Goal: Information Seeking & Learning: Check status

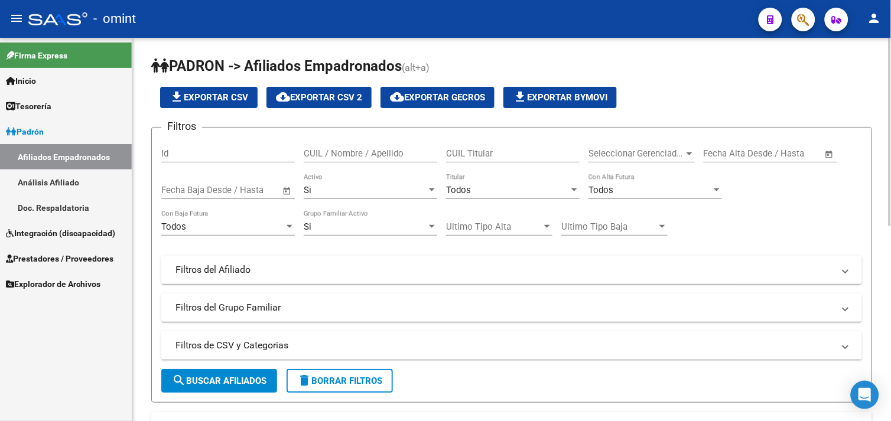
click at [669, 80] on app-list-header "PADRON -> Afiliados Empadronados (alt+a) file_download Exportar CSV cloud_downl…" at bounding box center [511, 230] width 721 height 346
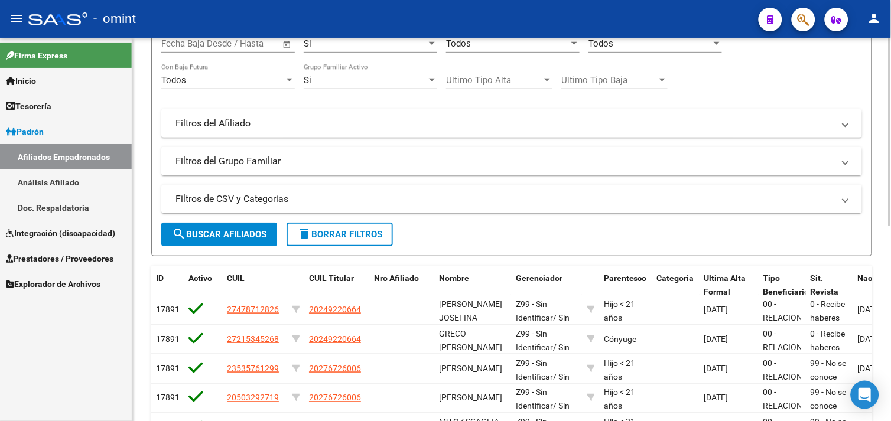
scroll to position [105, 0]
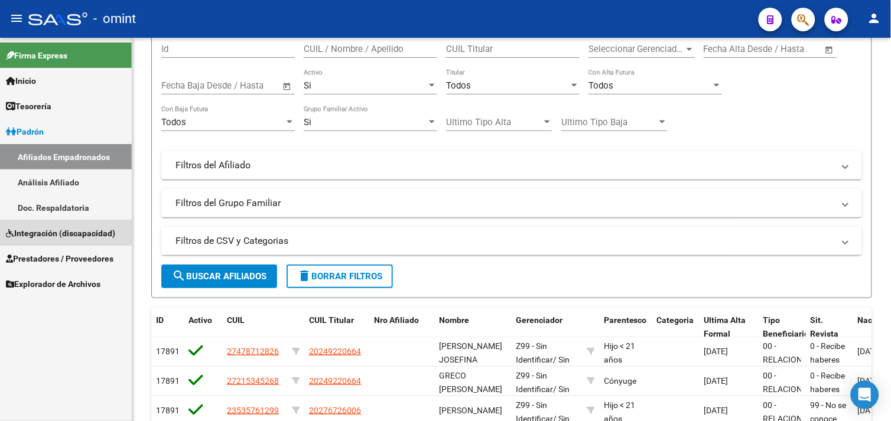
click at [97, 241] on link "Integración (discapacidad)" at bounding box center [66, 232] width 132 height 25
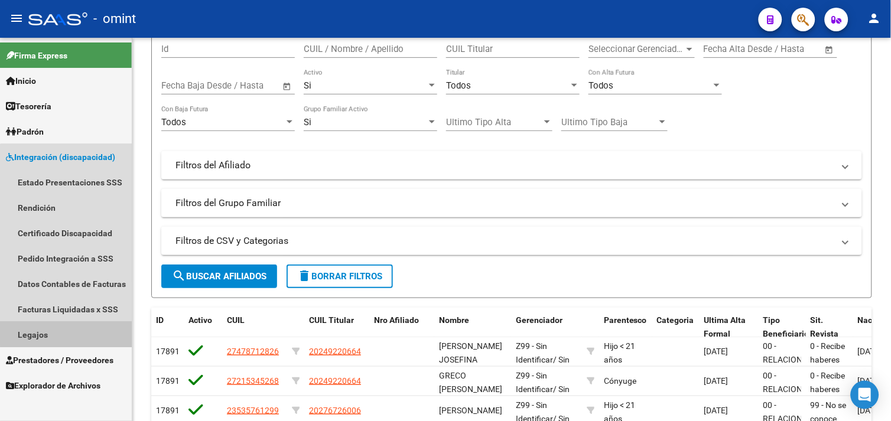
click at [67, 324] on link "Legajos" at bounding box center [66, 334] width 132 height 25
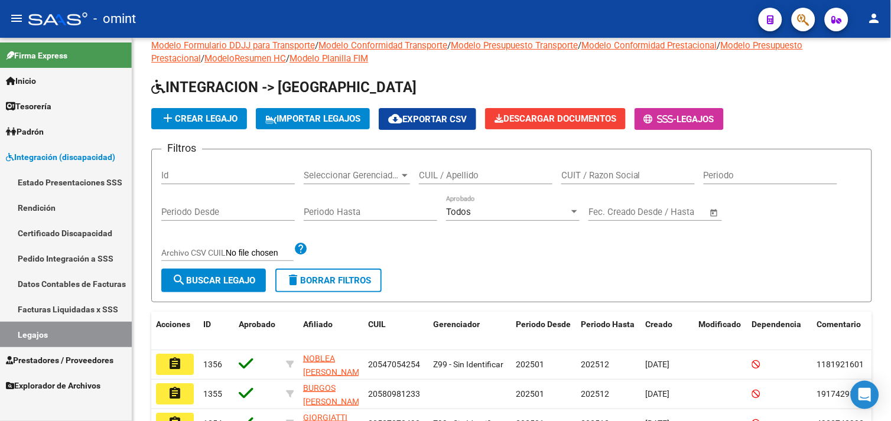
scroll to position [105, 0]
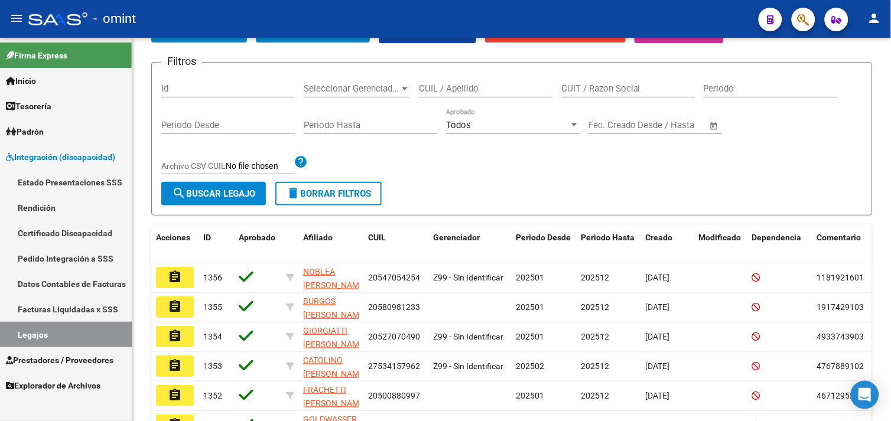
click at [36, 332] on link "Legajos" at bounding box center [66, 334] width 132 height 25
click at [69, 354] on span "Prestadores / Proveedores" at bounding box center [60, 360] width 108 height 13
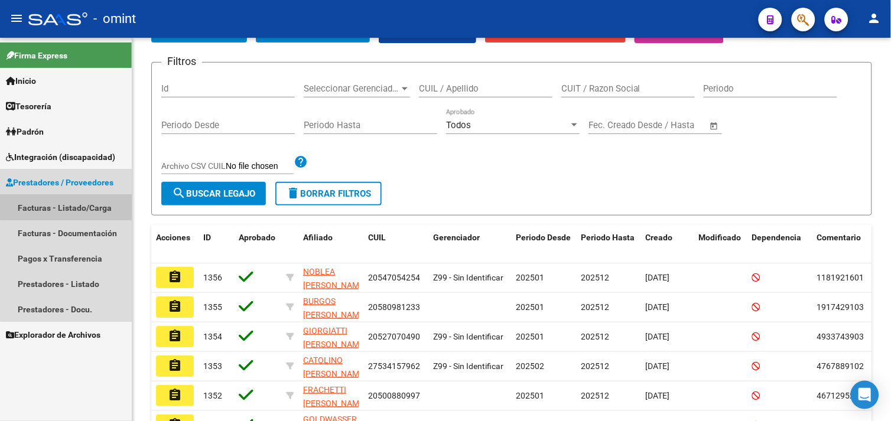
click at [67, 204] on link "Facturas - Listado/Carga" at bounding box center [66, 207] width 132 height 25
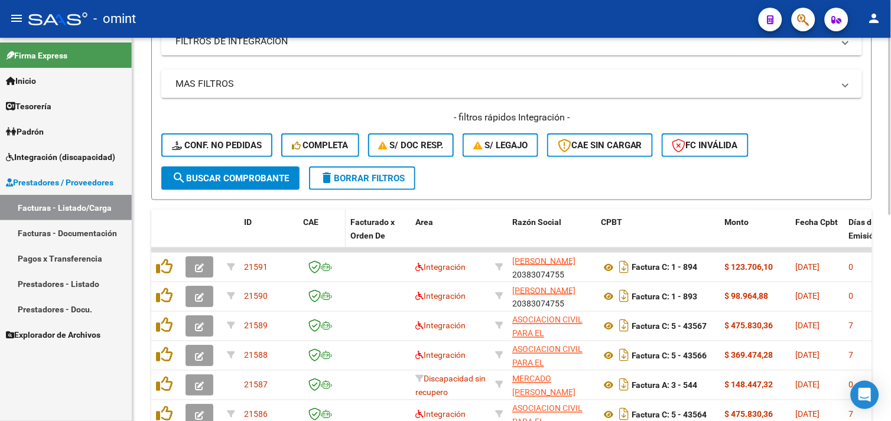
scroll to position [236, 0]
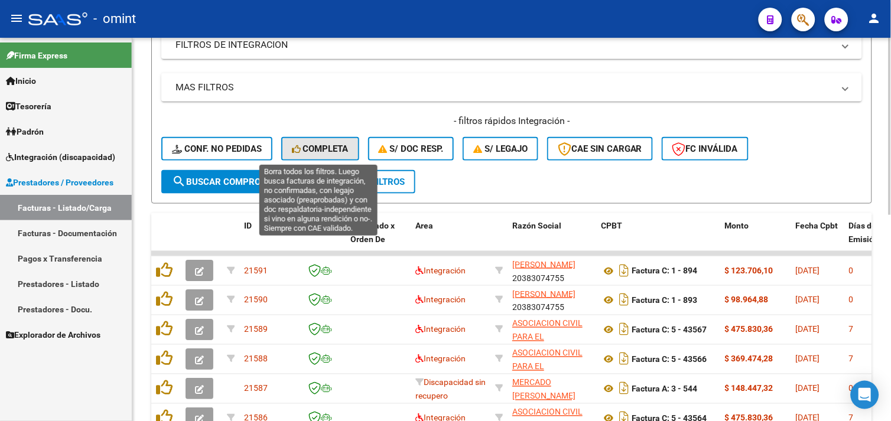
click at [309, 160] on button "Completa" at bounding box center [320, 149] width 78 height 24
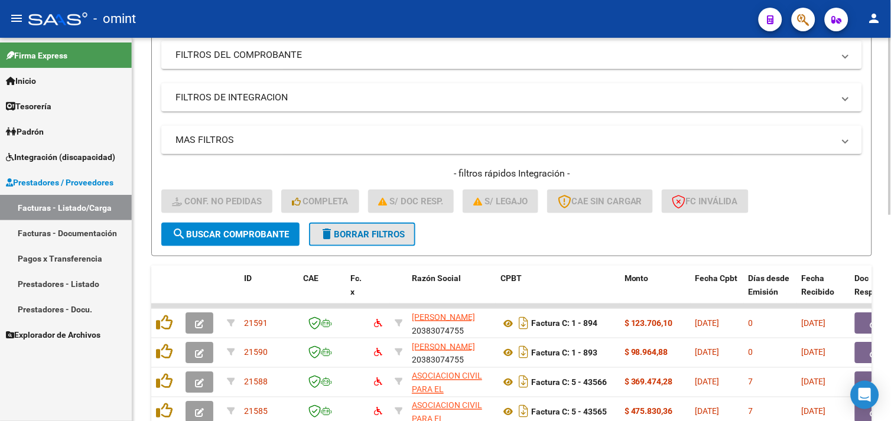
click at [370, 235] on span "delete Borrar Filtros" at bounding box center [362, 234] width 85 height 11
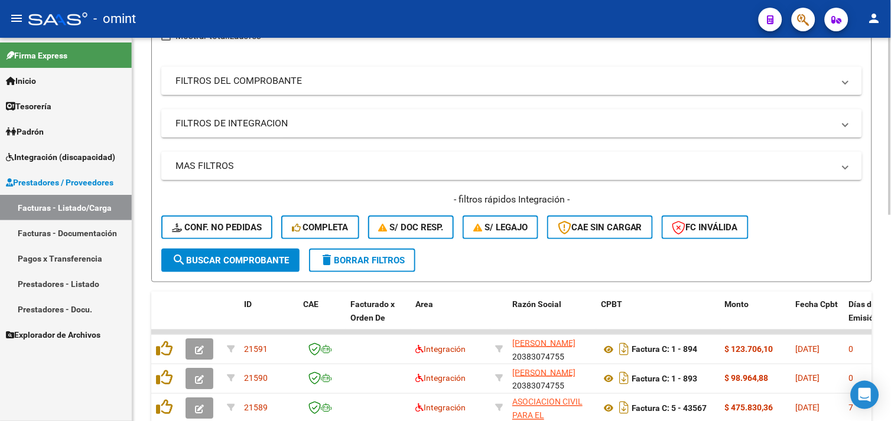
scroll to position [184, 0]
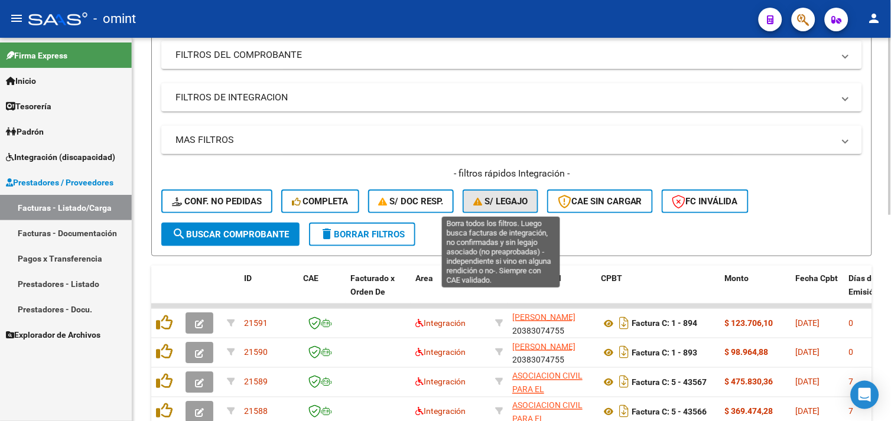
click at [491, 204] on span "S/ legajo" at bounding box center [500, 201] width 54 height 11
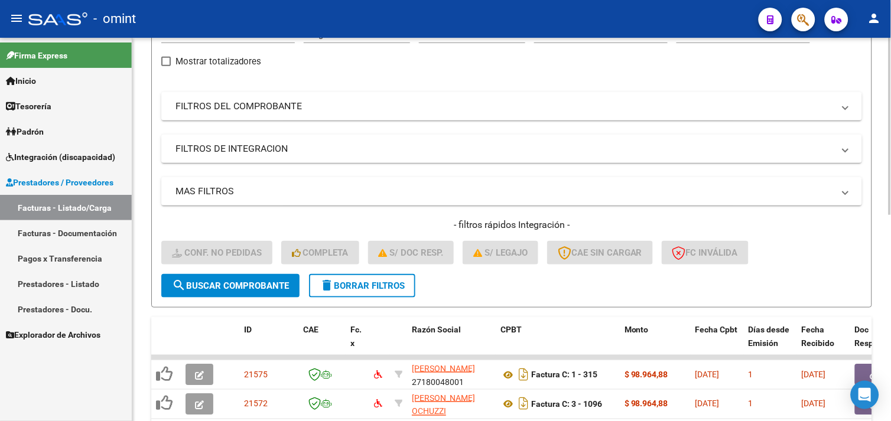
scroll to position [118, 0]
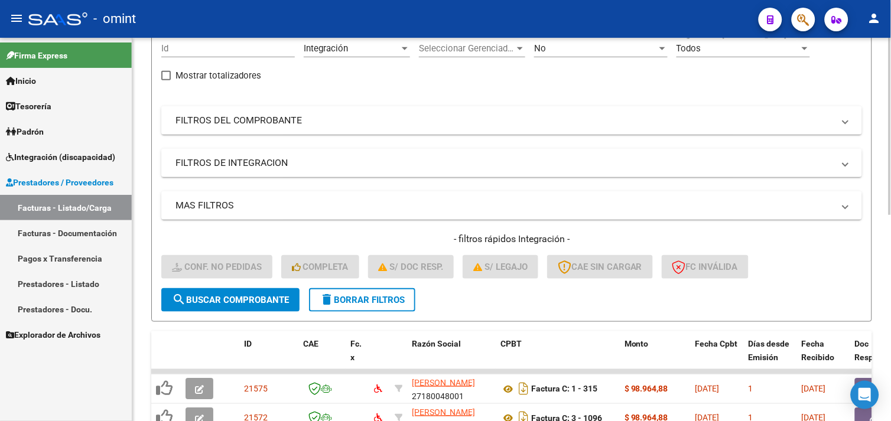
click at [377, 300] on span "delete Borrar Filtros" at bounding box center [362, 300] width 85 height 11
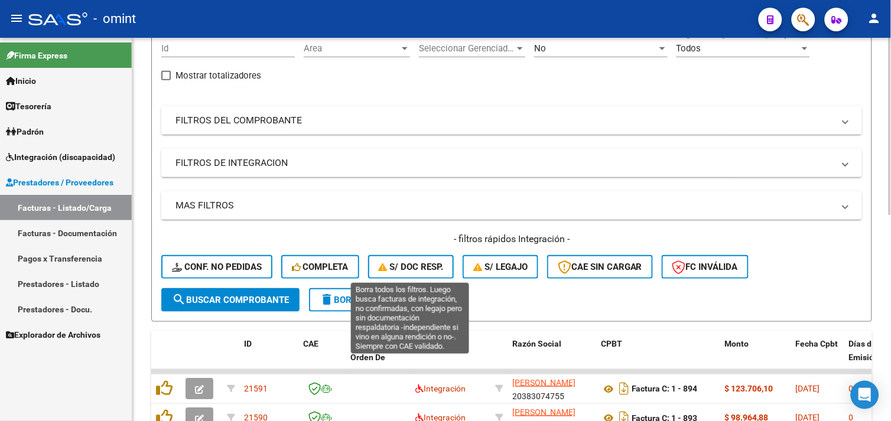
click at [411, 266] on span "S/ Doc Resp." at bounding box center [411, 267] width 65 height 11
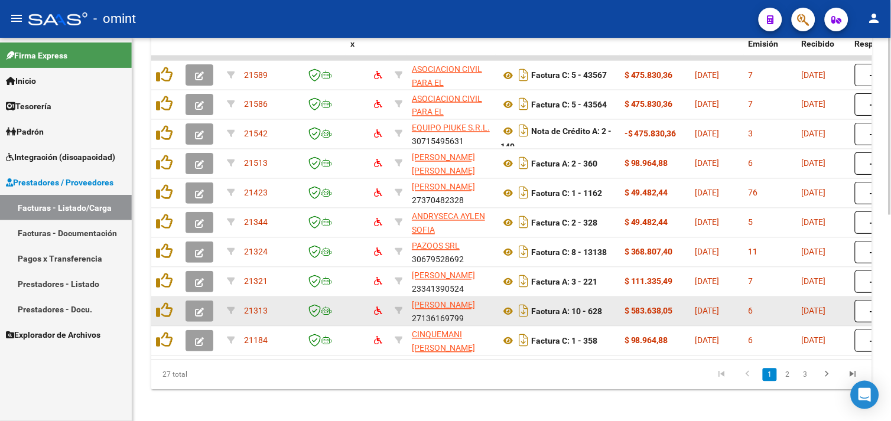
scroll to position [446, 0]
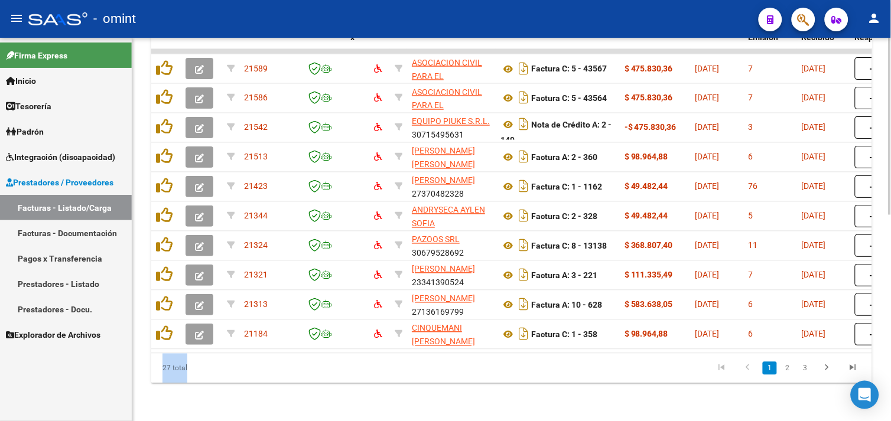
drag, startPoint x: 351, startPoint y: 342, endPoint x: 588, endPoint y: 368, distance: 238.4
click at [588, 368] on div "ID CAE Fc. x Razón Social CPBT Monto Fecha Cpbt Días desde Emisión Fecha Recibi…" at bounding box center [511, 197] width 721 height 372
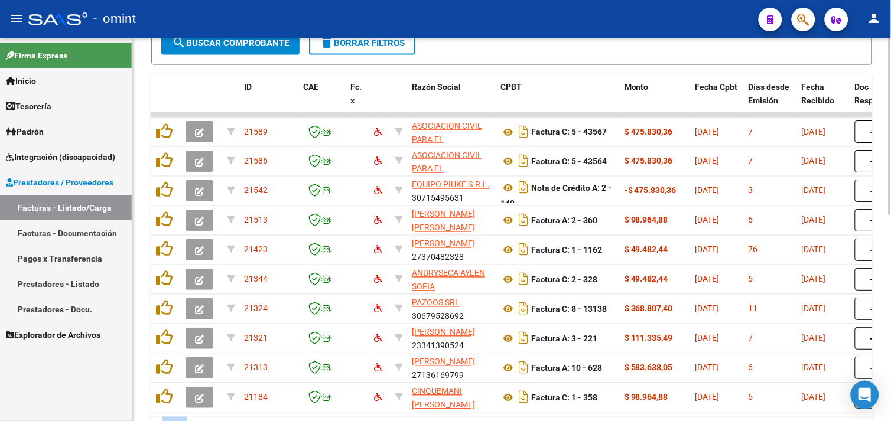
scroll to position [315, 0]
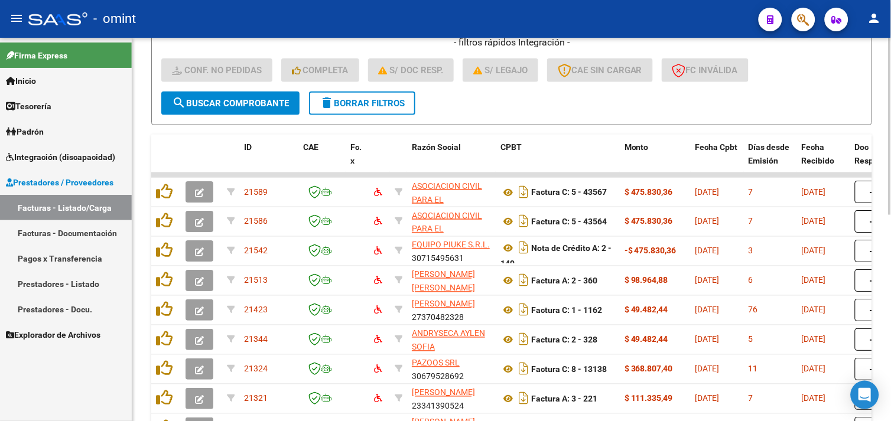
click at [336, 112] on button "delete Borrar Filtros" at bounding box center [362, 104] width 106 height 24
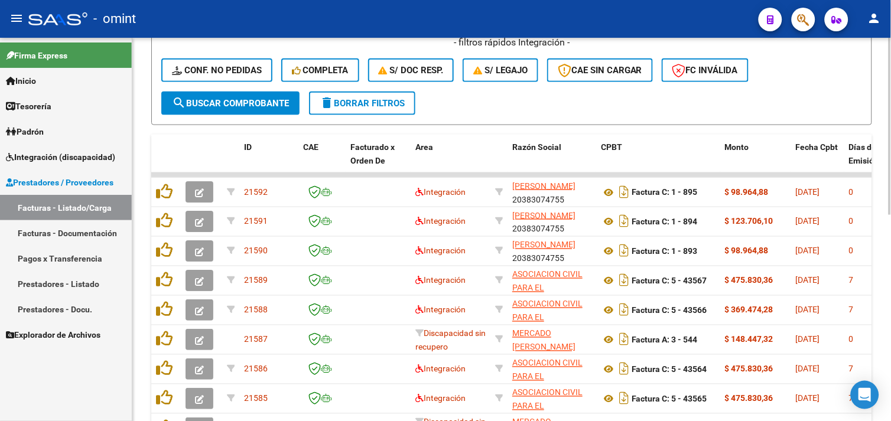
click at [379, 109] on button "delete Borrar Filtros" at bounding box center [362, 104] width 106 height 24
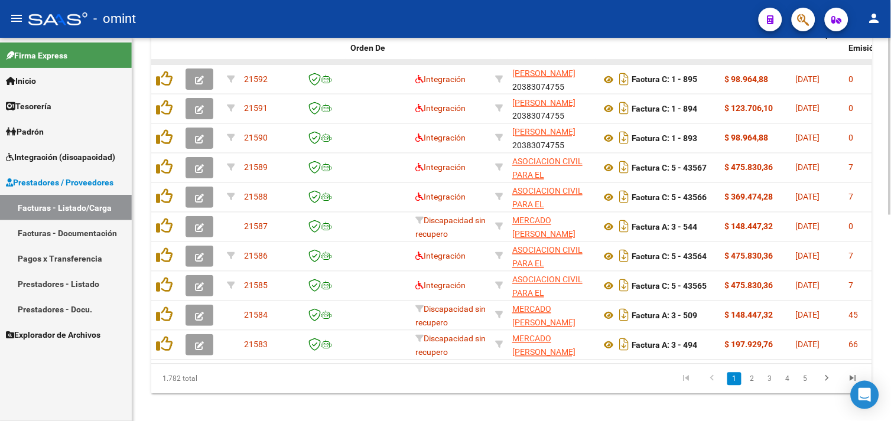
scroll to position [446, 0]
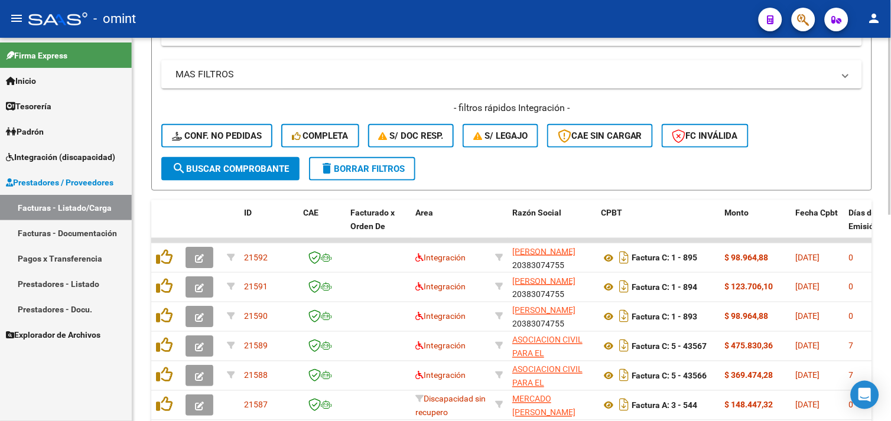
click at [385, 172] on span "delete Borrar Filtros" at bounding box center [362, 169] width 85 height 11
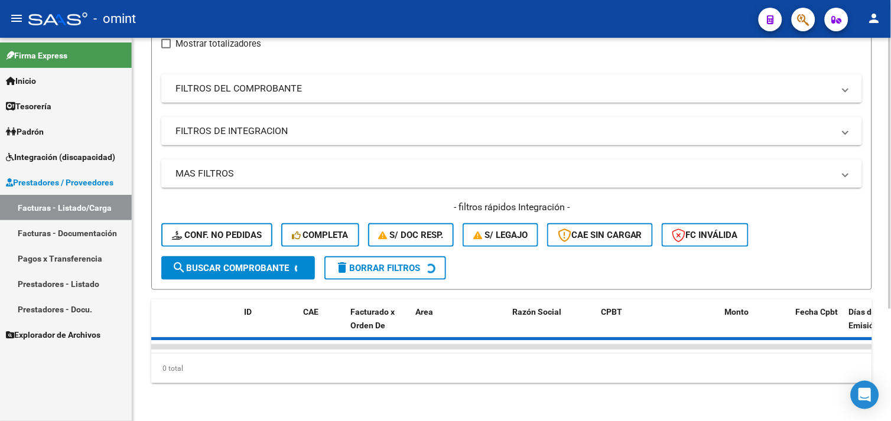
scroll to position [249, 0]
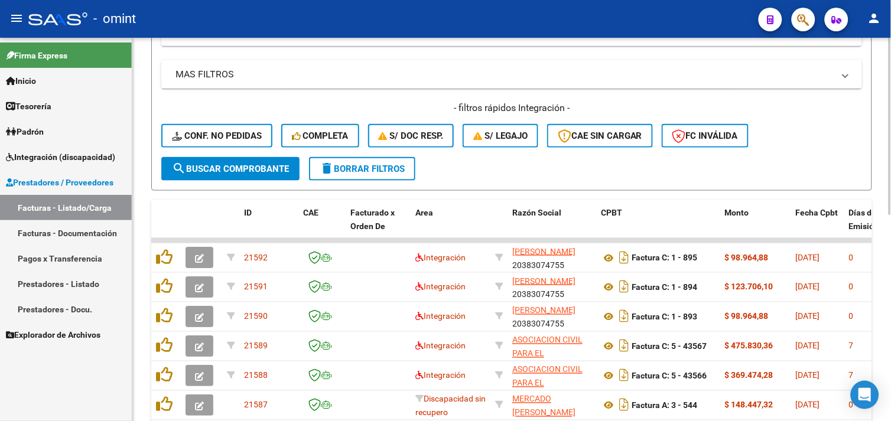
click at [440, 144] on button "S/ Doc Resp." at bounding box center [411, 136] width 86 height 24
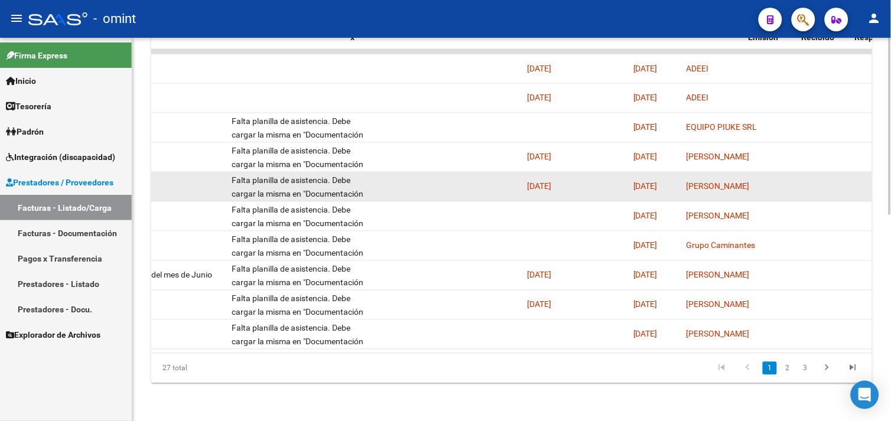
scroll to position [0, 0]
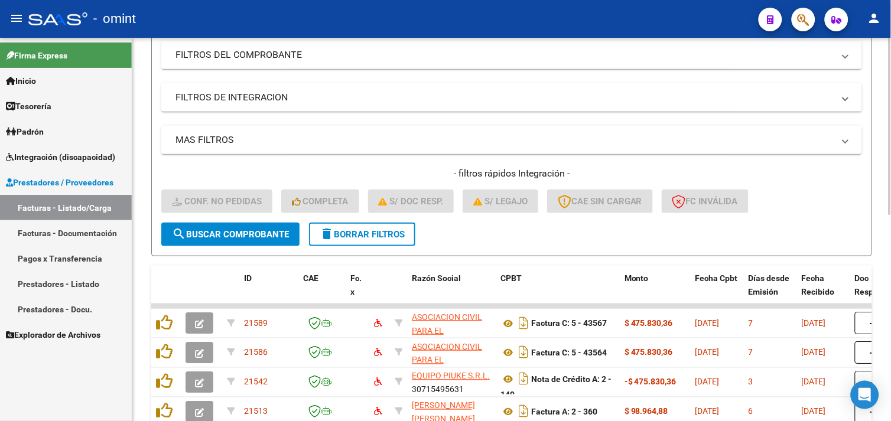
click at [365, 235] on span "delete Borrar Filtros" at bounding box center [362, 234] width 85 height 11
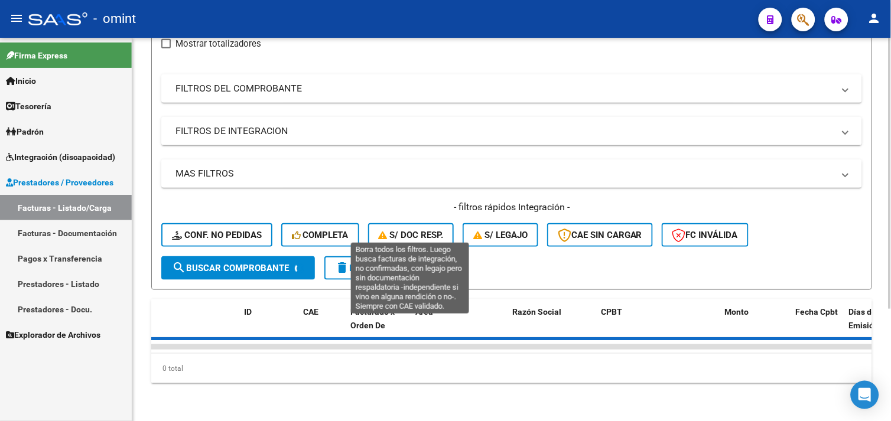
scroll to position [184, 0]
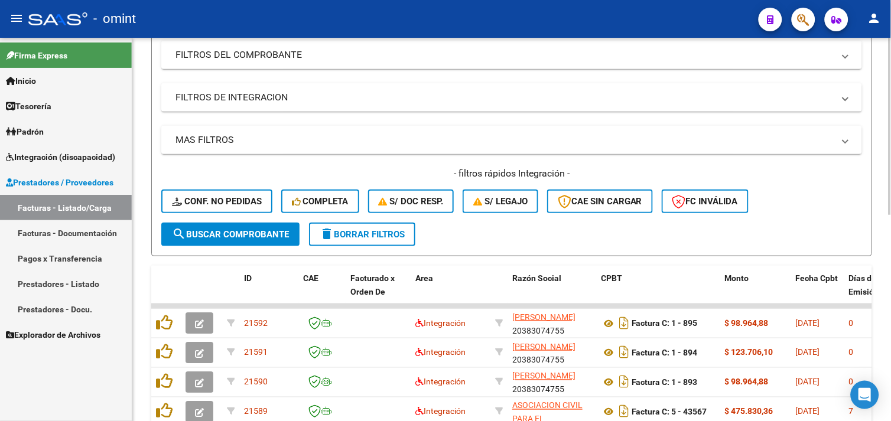
click at [388, 233] on span "delete Borrar Filtros" at bounding box center [362, 234] width 85 height 11
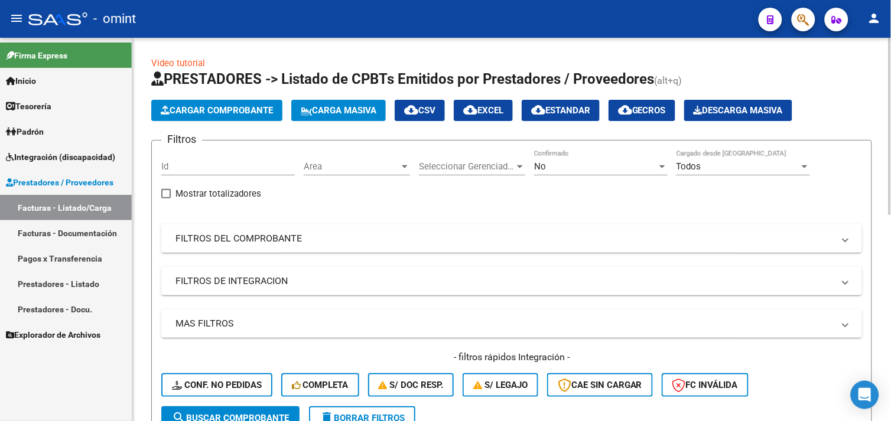
scroll to position [197, 0]
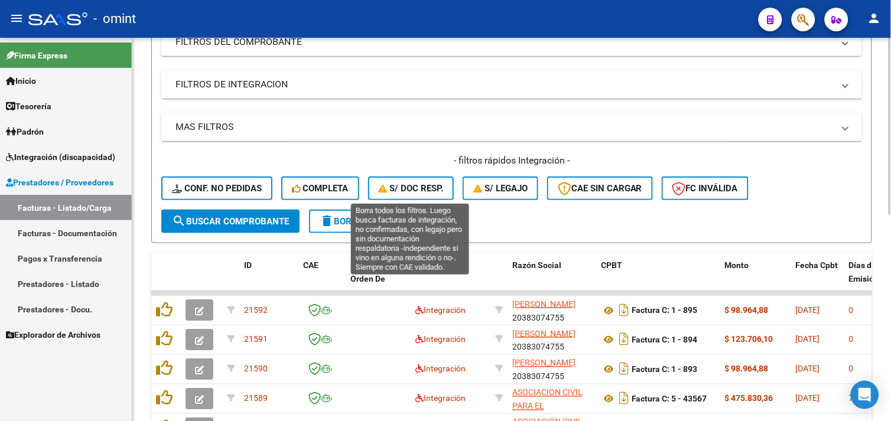
click at [421, 187] on span "S/ Doc Resp." at bounding box center [411, 188] width 65 height 11
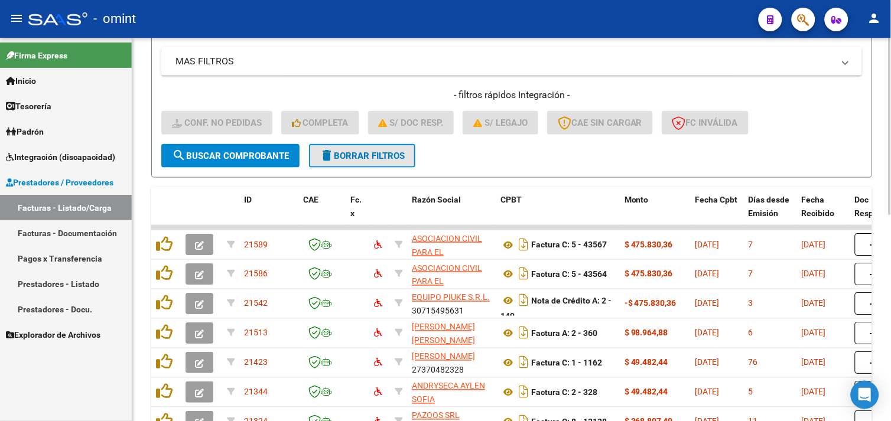
click at [327, 155] on mat-icon "delete" at bounding box center [327, 155] width 14 height 14
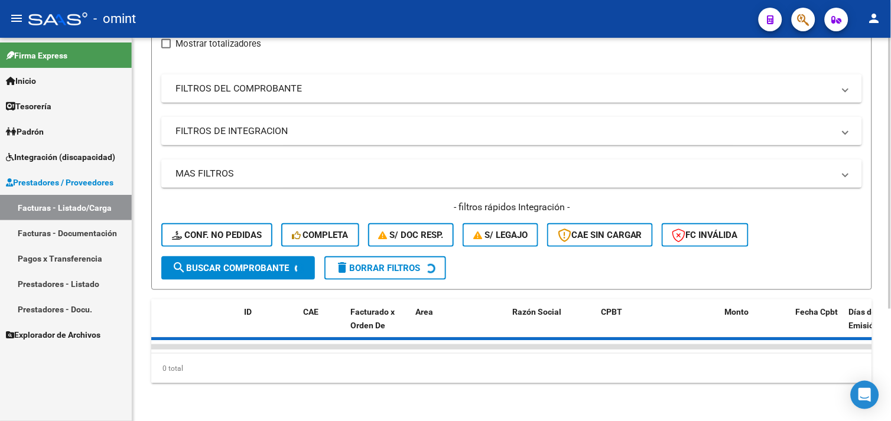
scroll to position [262, 0]
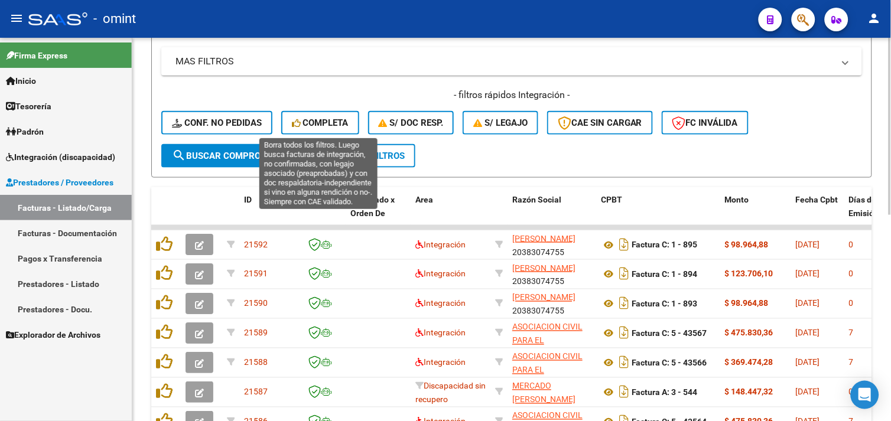
click at [343, 125] on span "Completa" at bounding box center [320, 123] width 57 height 11
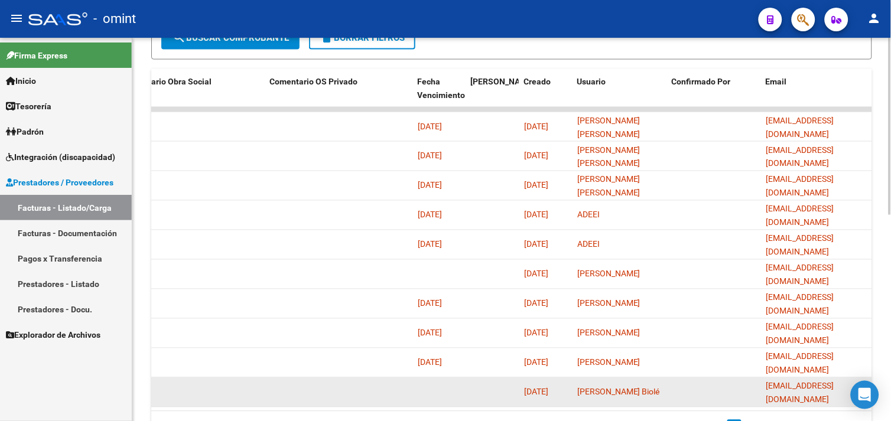
scroll to position [446, 0]
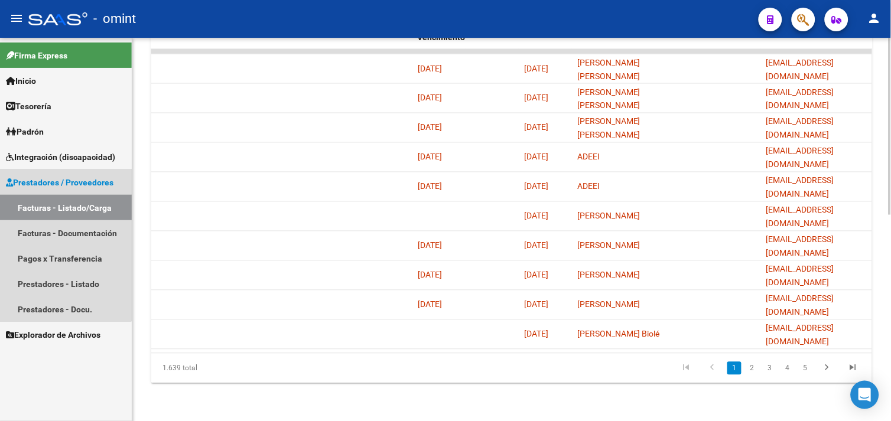
drag, startPoint x: 32, startPoint y: 205, endPoint x: 148, endPoint y: 229, distance: 118.2
click at [32, 205] on link "Facturas - Listado/Carga" at bounding box center [66, 207] width 132 height 25
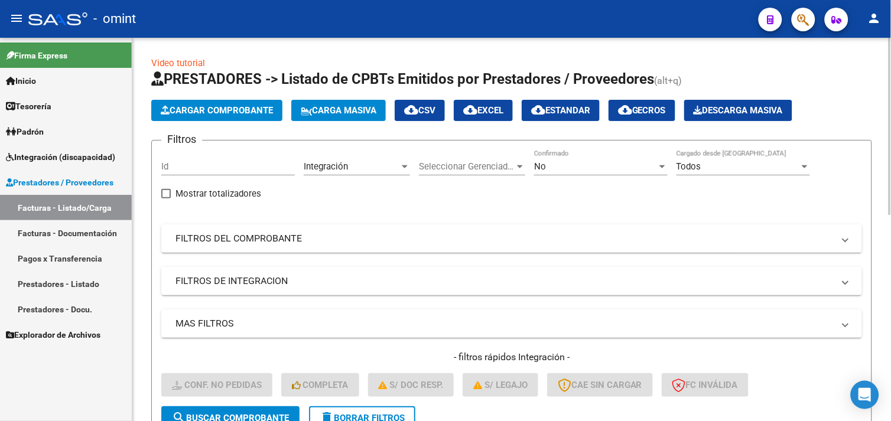
scroll to position [66, 0]
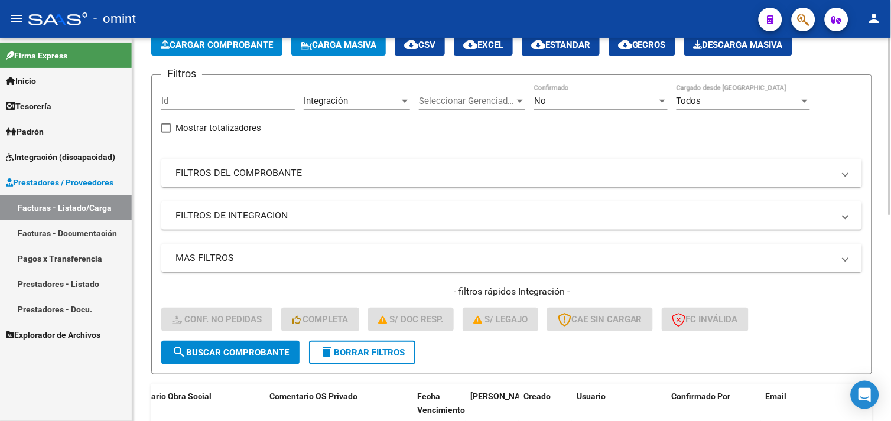
click at [349, 345] on button "delete Borrar Filtros" at bounding box center [362, 353] width 106 height 24
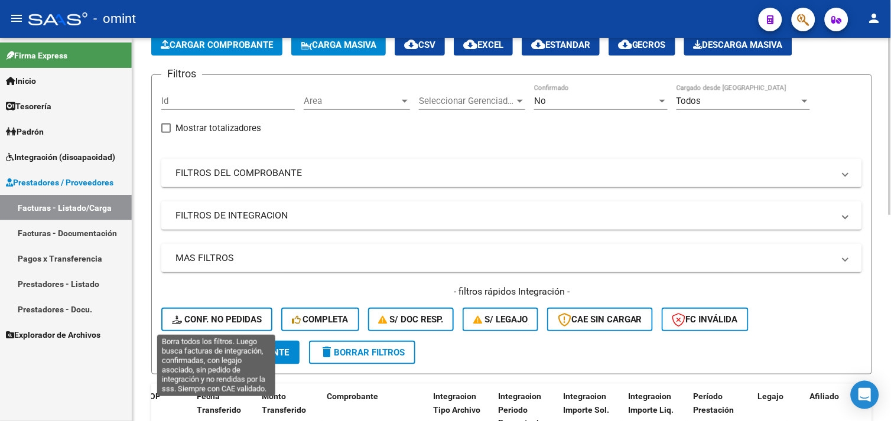
click at [223, 321] on span "Conf. no pedidas" at bounding box center [217, 319] width 90 height 11
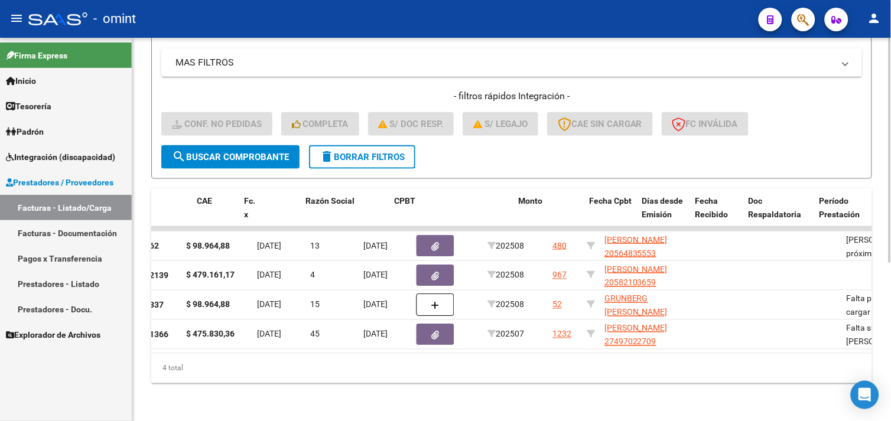
scroll to position [0, 0]
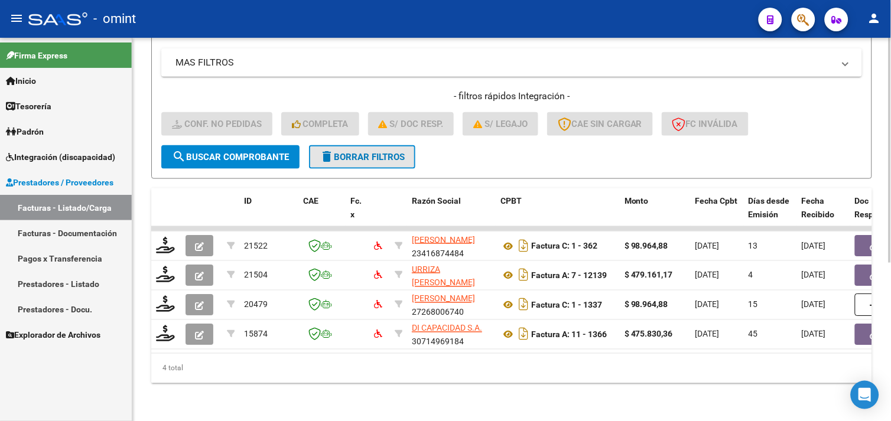
click at [364, 152] on span "delete Borrar Filtros" at bounding box center [362, 157] width 85 height 11
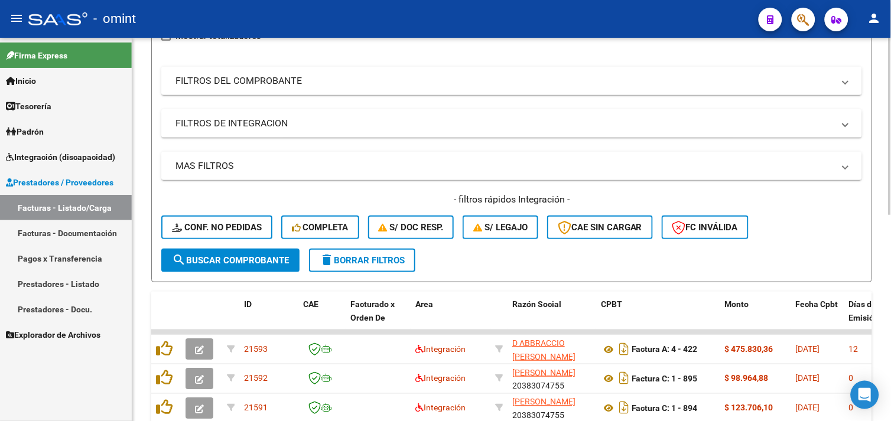
scroll to position [269, 0]
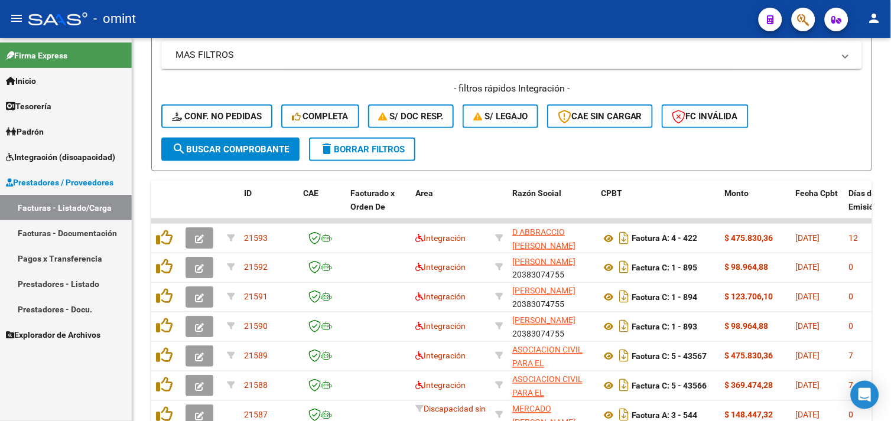
click at [64, 157] on span "Integración (discapacidad)" at bounding box center [60, 157] width 109 height 13
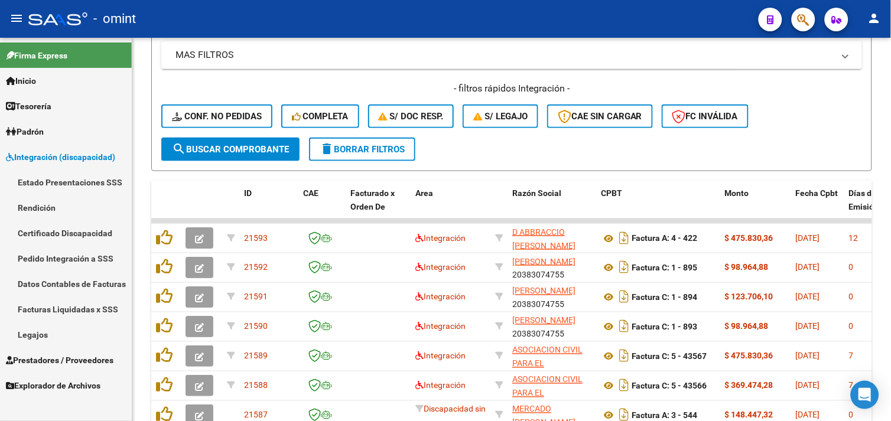
click at [55, 310] on link "Facturas Liquidadas x SSS" at bounding box center [66, 309] width 132 height 25
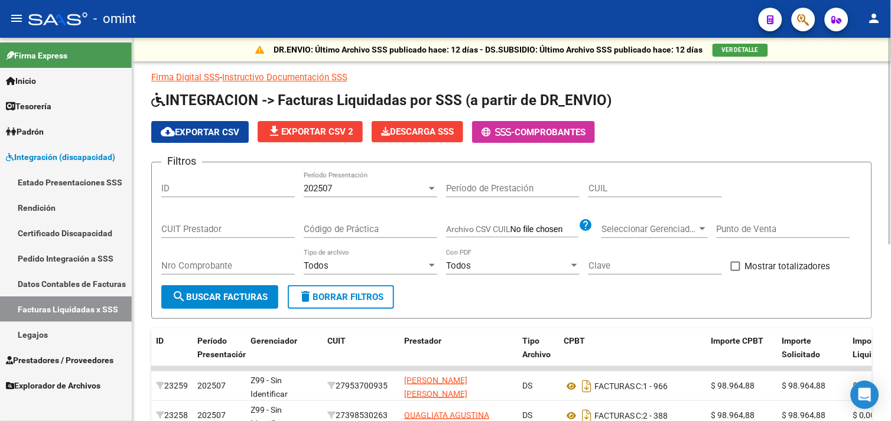
click at [608, 188] on input "CUIL" at bounding box center [656, 188] width 134 height 11
paste input "20-50146714-7"
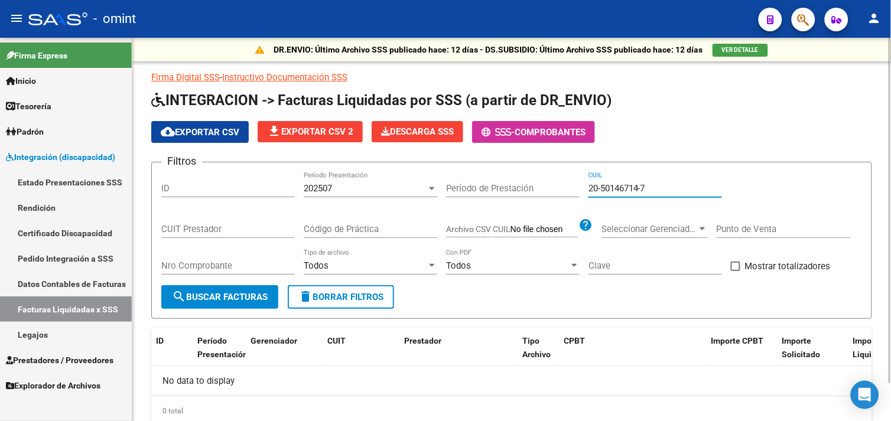
scroll to position [41, 0]
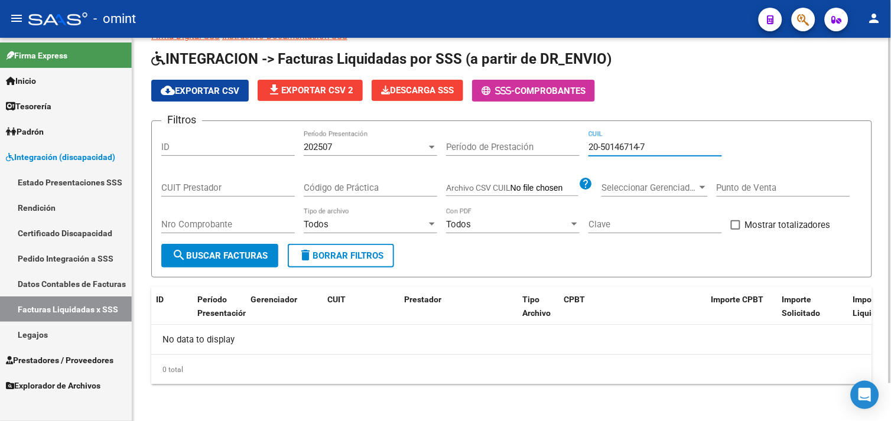
click at [361, 145] on div "202507" at bounding box center [365, 147] width 123 height 11
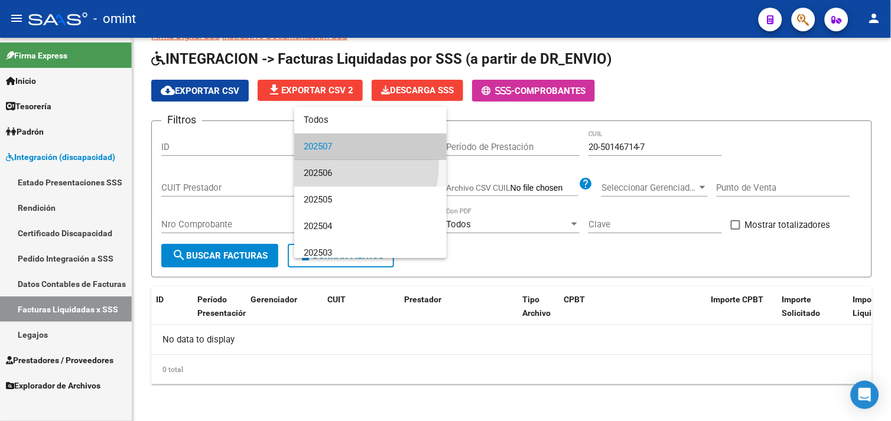
click at [332, 164] on span "202506" at bounding box center [371, 173] width 134 height 27
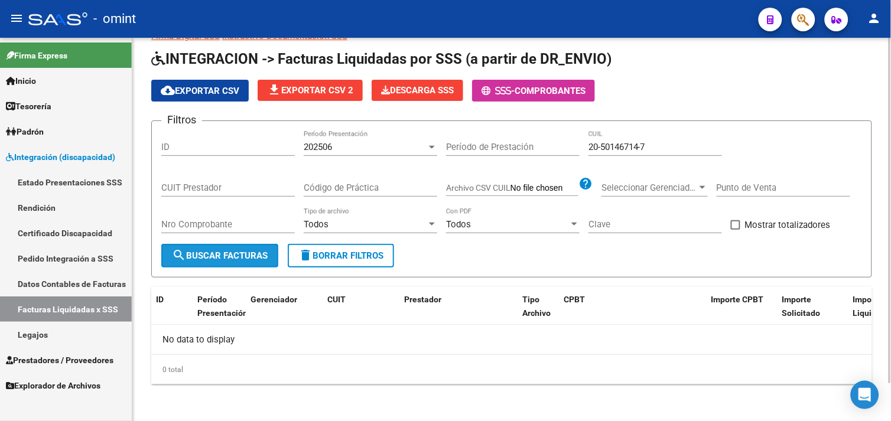
click at [235, 249] on button "search Buscar Facturas" at bounding box center [219, 256] width 117 height 24
click at [335, 152] on div "202506 Período Presentación" at bounding box center [371, 143] width 134 height 25
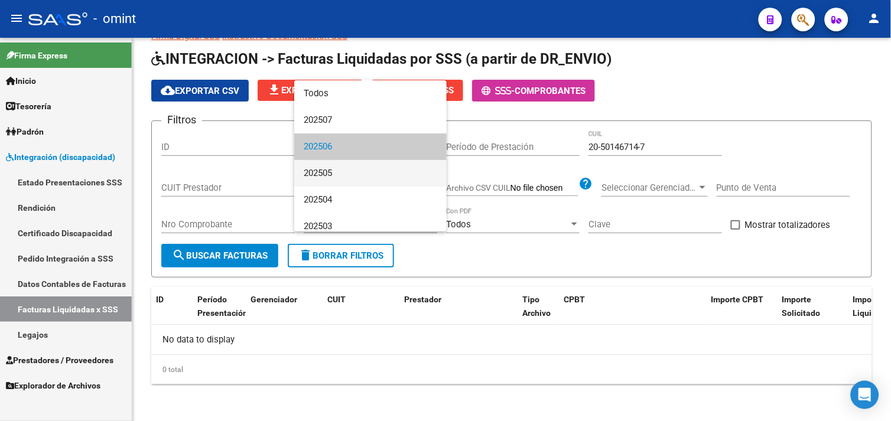
click at [326, 178] on span "202505" at bounding box center [371, 173] width 134 height 27
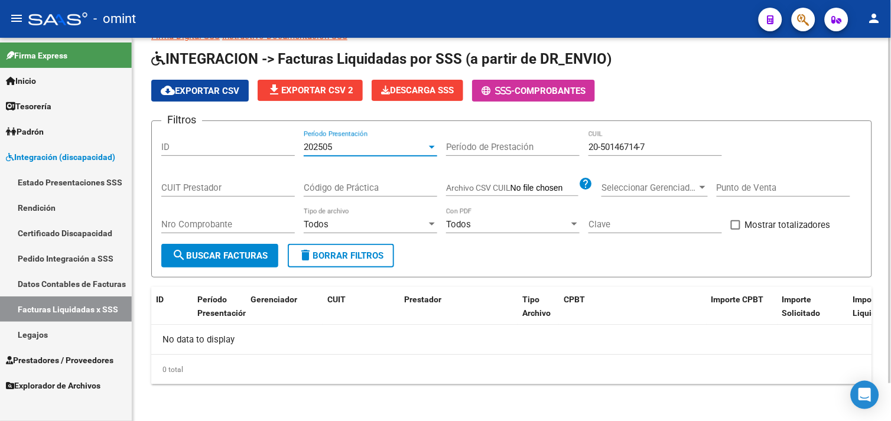
click at [242, 252] on span "search Buscar Facturas" at bounding box center [220, 256] width 96 height 11
click at [345, 148] on div "202505" at bounding box center [365, 147] width 123 height 11
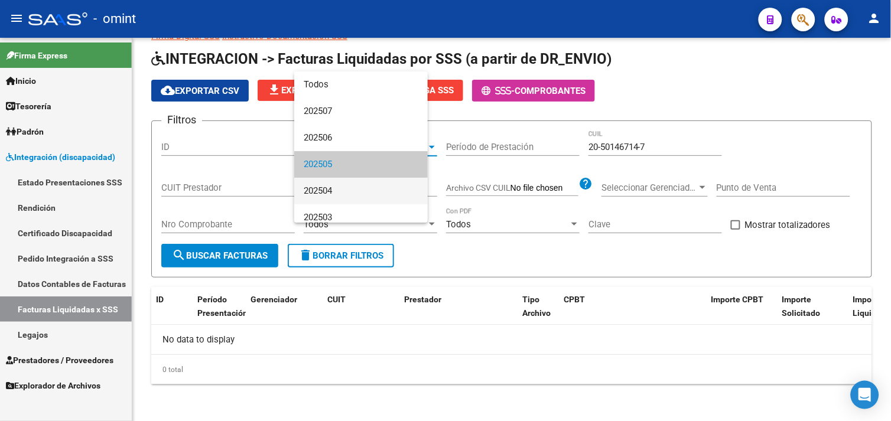
scroll to position [18, 0]
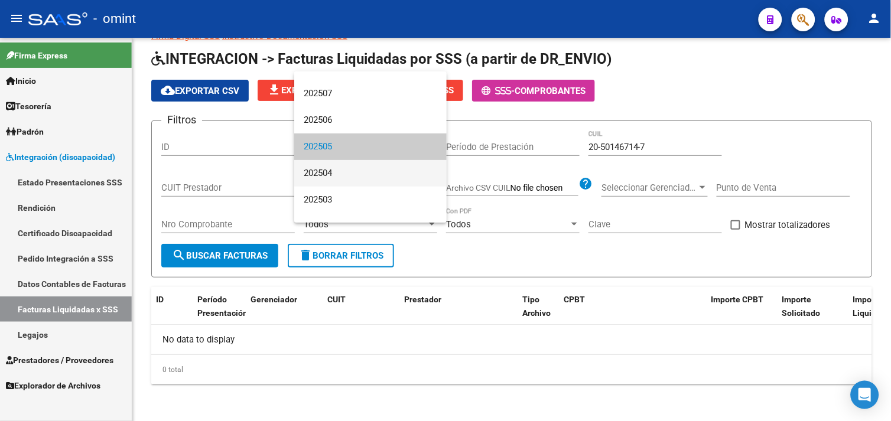
click at [325, 181] on span "202504" at bounding box center [371, 173] width 134 height 27
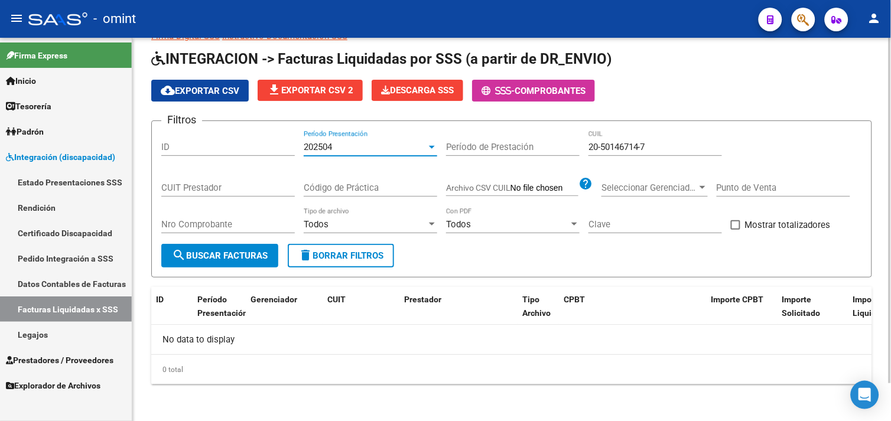
click at [236, 268] on form "Filtros ID 202504 Período Presentación Período de Prestación 20-50146714-7 CUIL…" at bounding box center [511, 199] width 721 height 157
click at [245, 261] on span "search Buscar Facturas" at bounding box center [220, 256] width 96 height 11
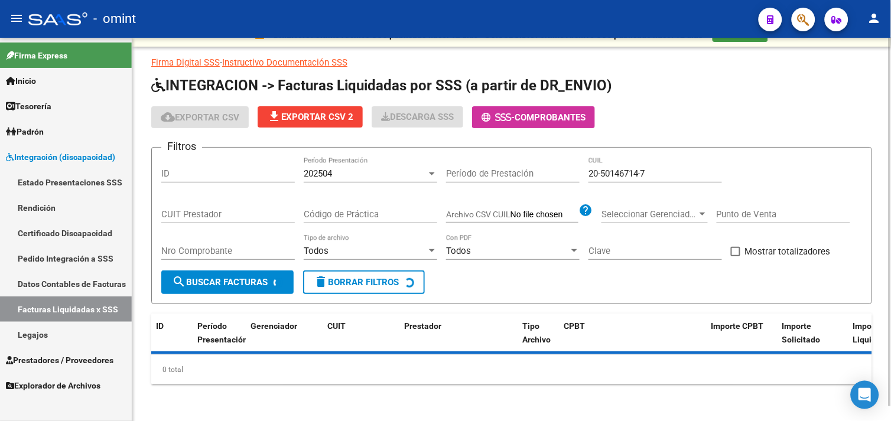
scroll to position [41, 0]
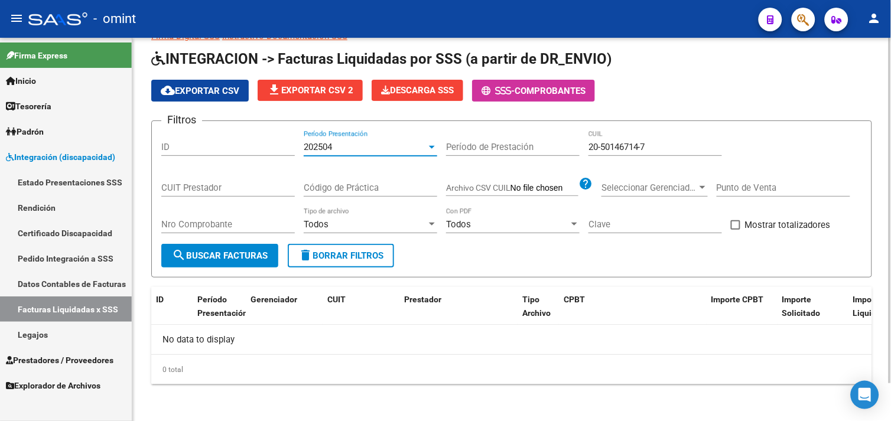
click at [338, 147] on div "202504" at bounding box center [365, 147] width 123 height 11
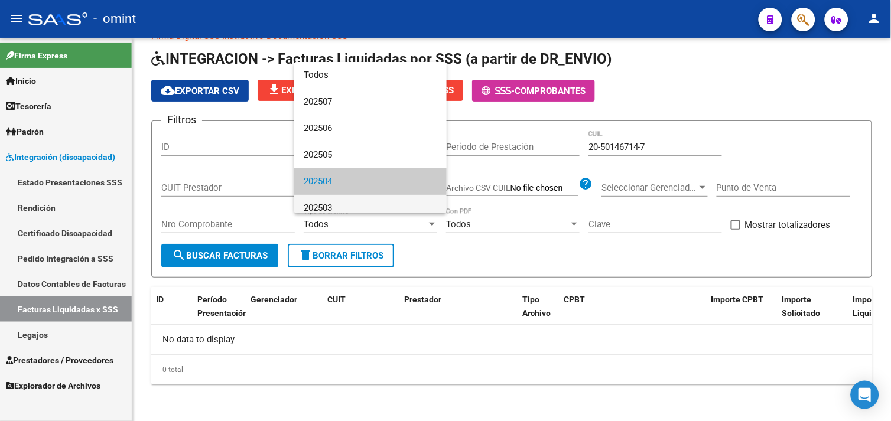
scroll to position [34, 0]
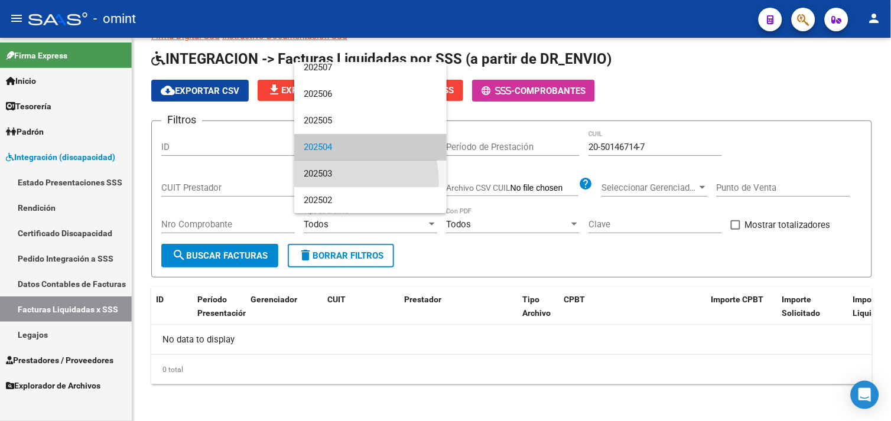
click at [332, 182] on span "202503" at bounding box center [371, 174] width 134 height 27
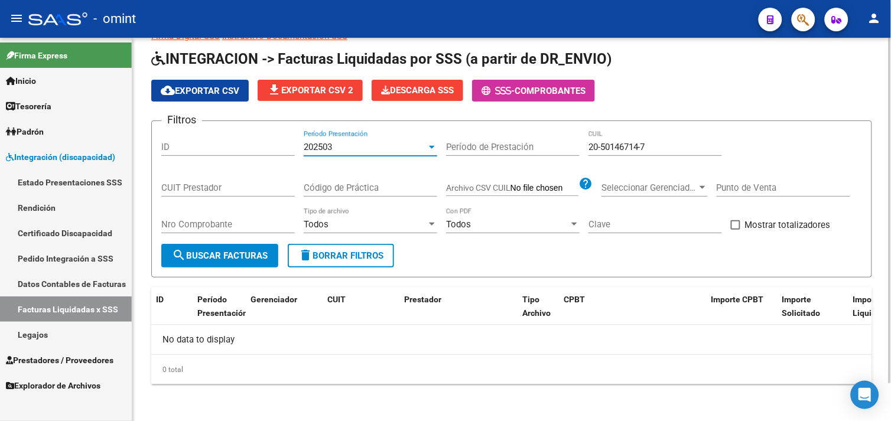
click at [245, 252] on span "search Buscar Facturas" at bounding box center [220, 256] width 96 height 11
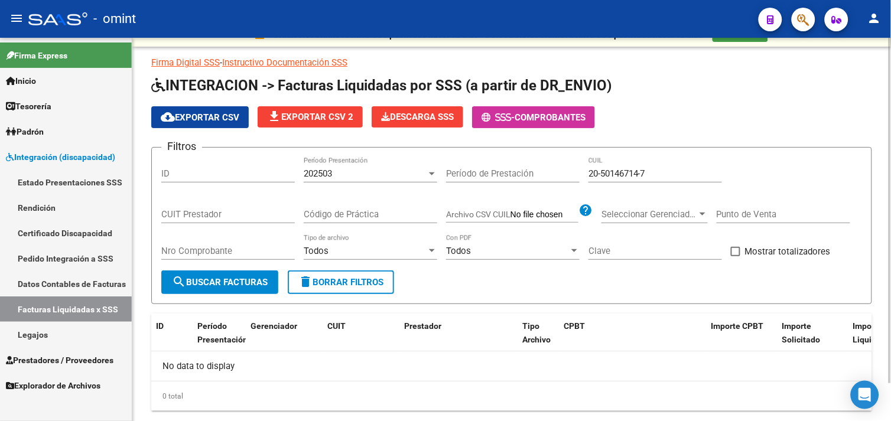
scroll to position [41, 0]
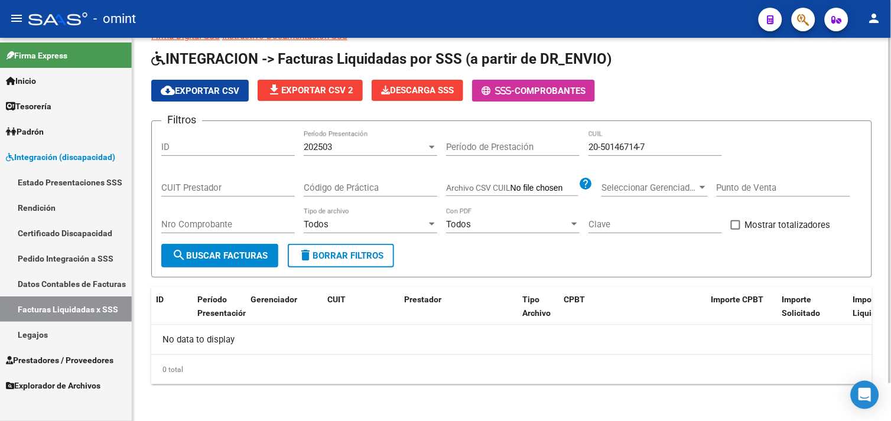
click at [343, 150] on div "202503" at bounding box center [365, 147] width 123 height 11
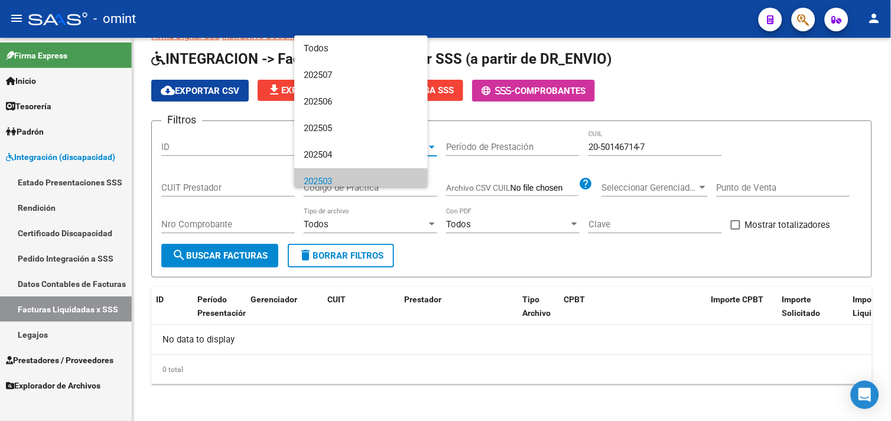
scroll to position [34, 0]
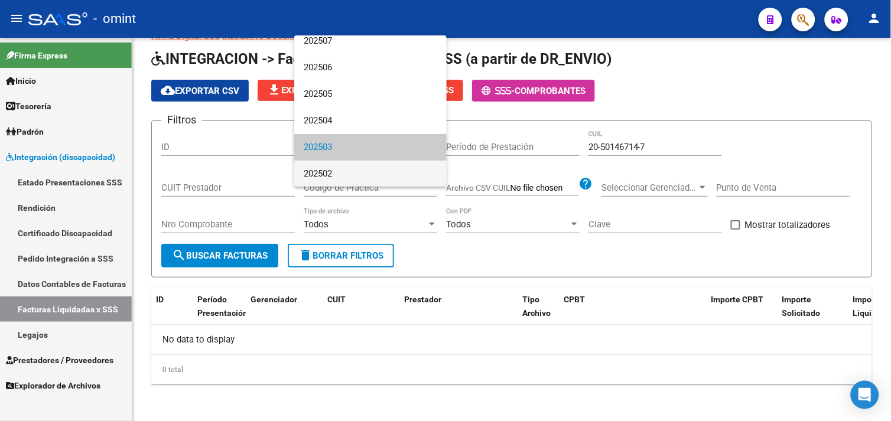
click at [326, 180] on span "202502" at bounding box center [371, 174] width 134 height 27
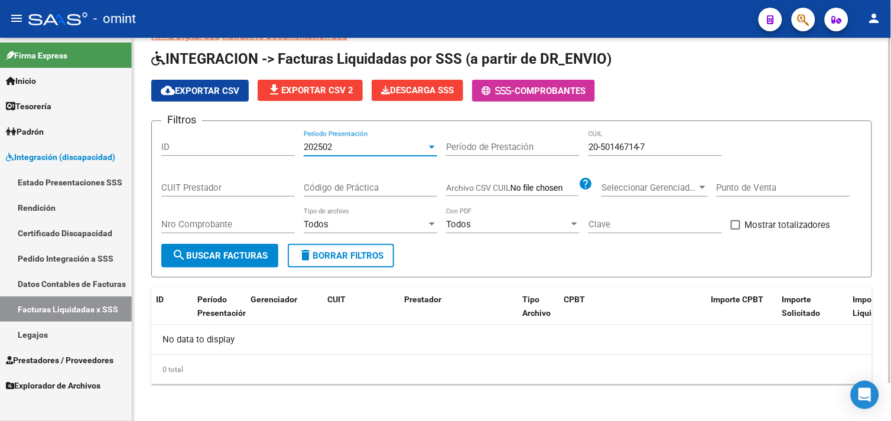
click at [251, 251] on span "search Buscar Facturas" at bounding box center [220, 256] width 96 height 11
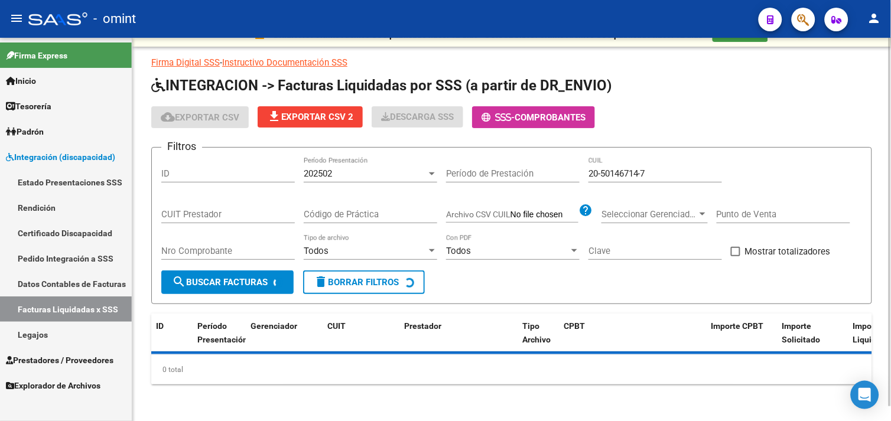
scroll to position [41, 0]
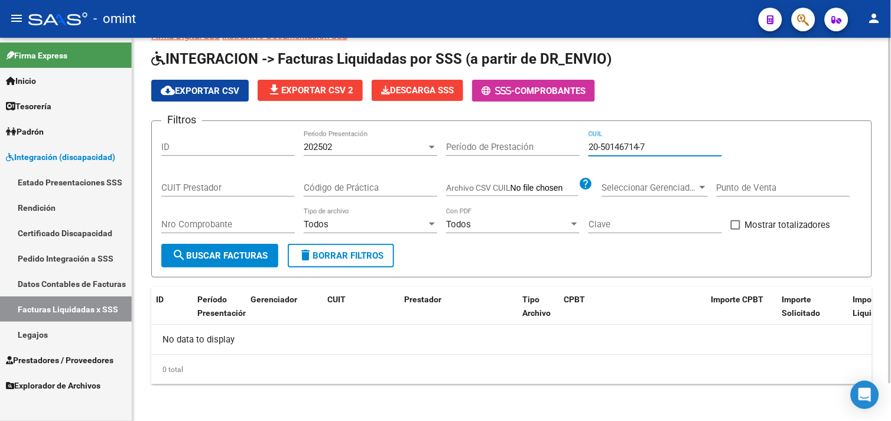
drag, startPoint x: 660, startPoint y: 145, endPoint x: 553, endPoint y: 148, distance: 106.4
click at [553, 148] on div "Filtros ID 202502 Período Presentación Período de Prestación 20-50146714-7 CUIL…" at bounding box center [511, 187] width 701 height 113
paste input "8816395-5"
type input "20-58816395-5"
click at [367, 145] on div "202502" at bounding box center [365, 147] width 123 height 11
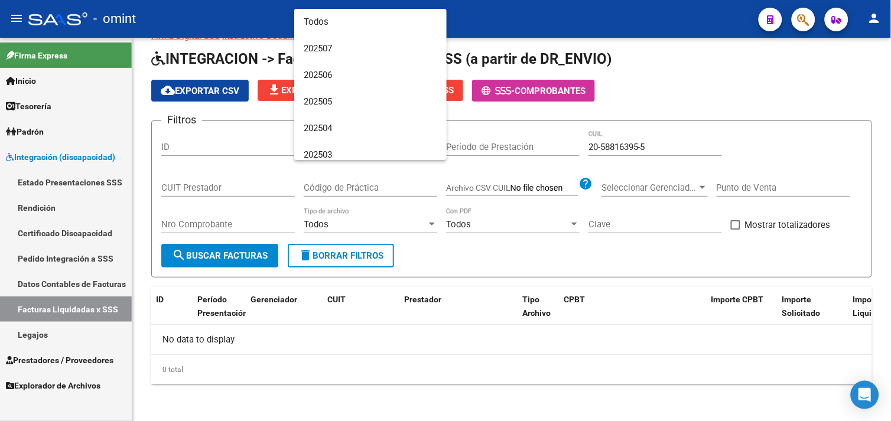
scroll to position [34, 0]
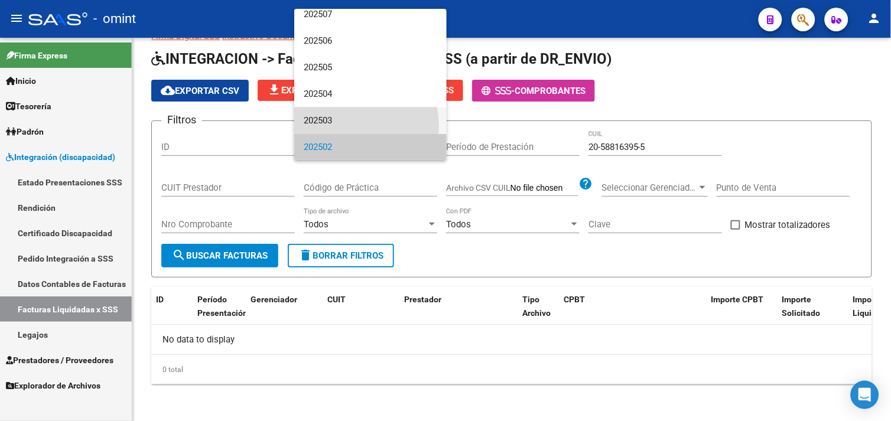
click at [351, 126] on span "202503" at bounding box center [371, 121] width 134 height 27
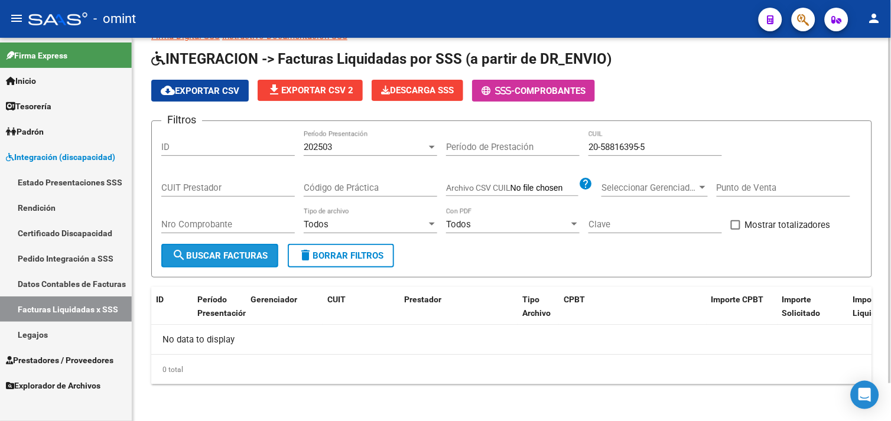
click at [241, 251] on span "search Buscar Facturas" at bounding box center [220, 256] width 96 height 11
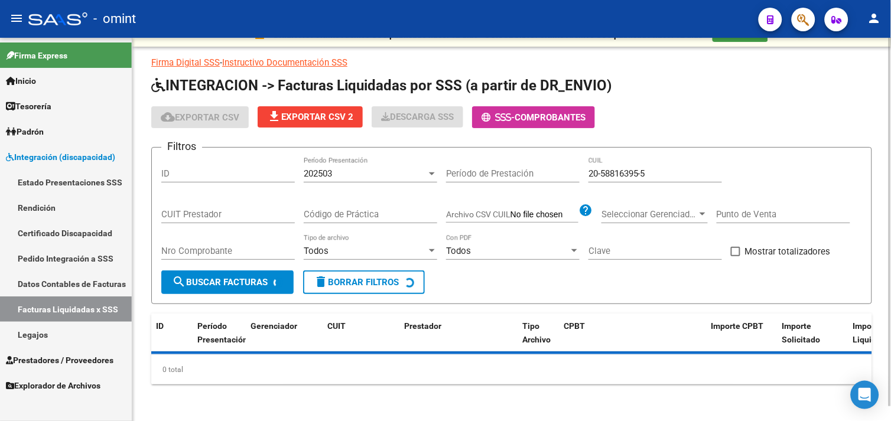
scroll to position [41, 0]
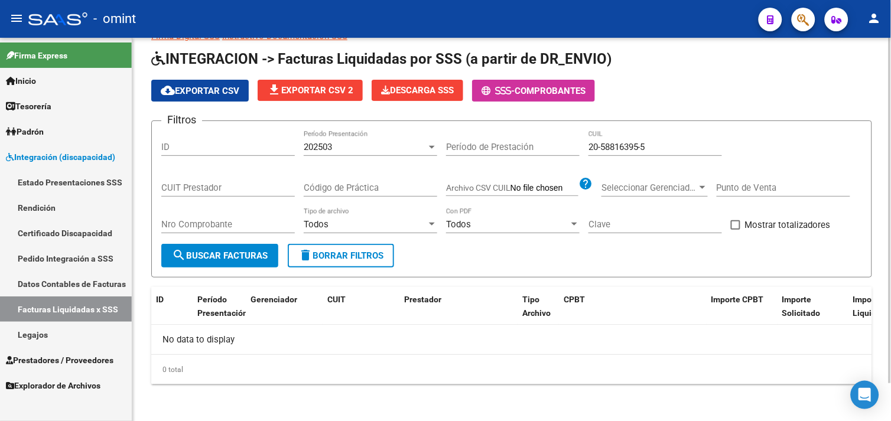
click at [332, 138] on div "202503 Período Presentación" at bounding box center [371, 143] width 134 height 25
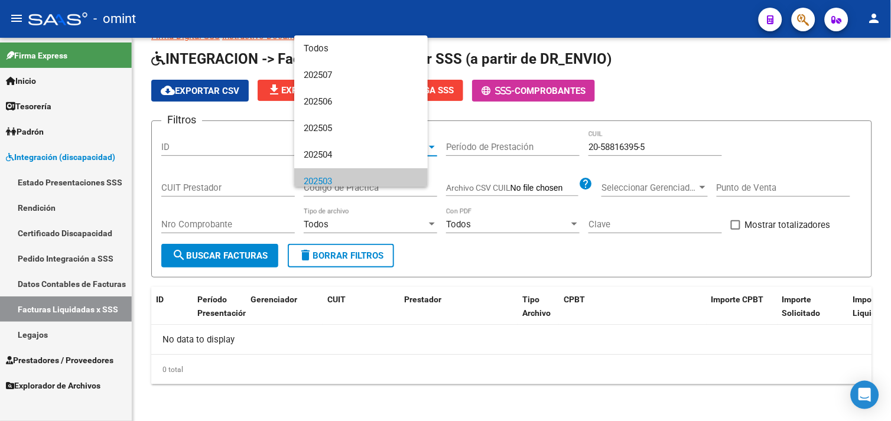
scroll to position [34, 0]
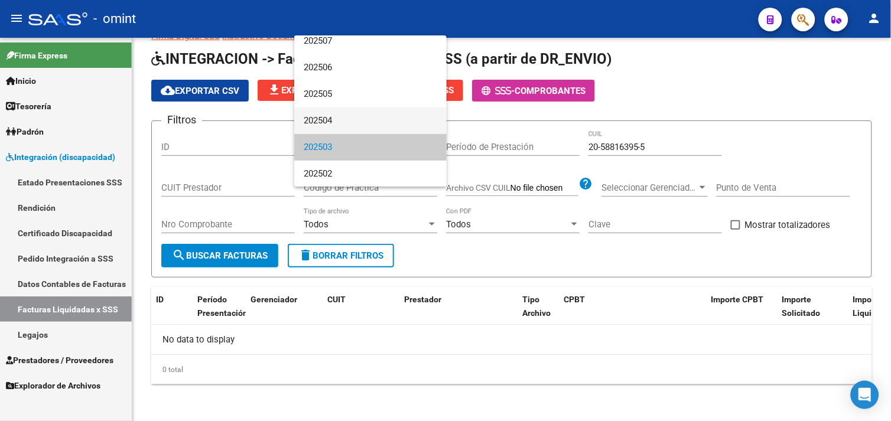
click at [323, 128] on span "202504" at bounding box center [371, 121] width 134 height 27
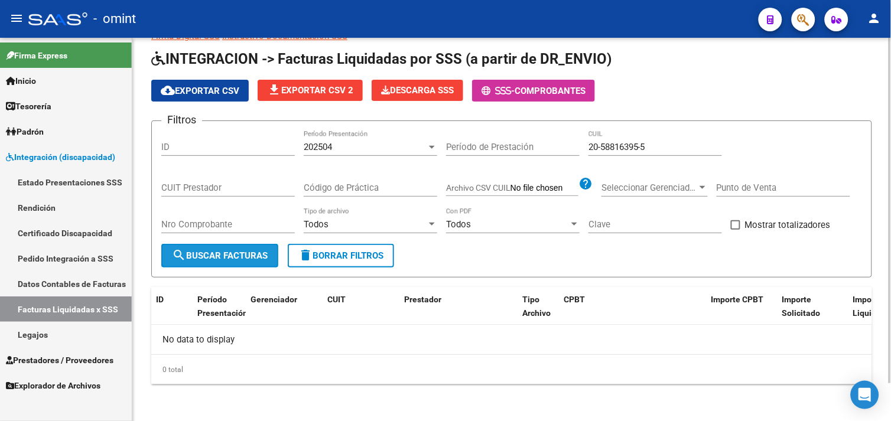
click at [244, 251] on span "search Buscar Facturas" at bounding box center [220, 256] width 96 height 11
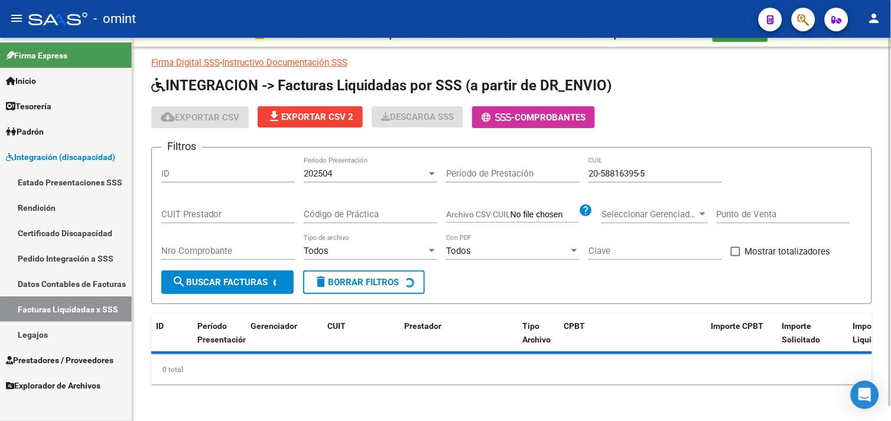
scroll to position [41, 0]
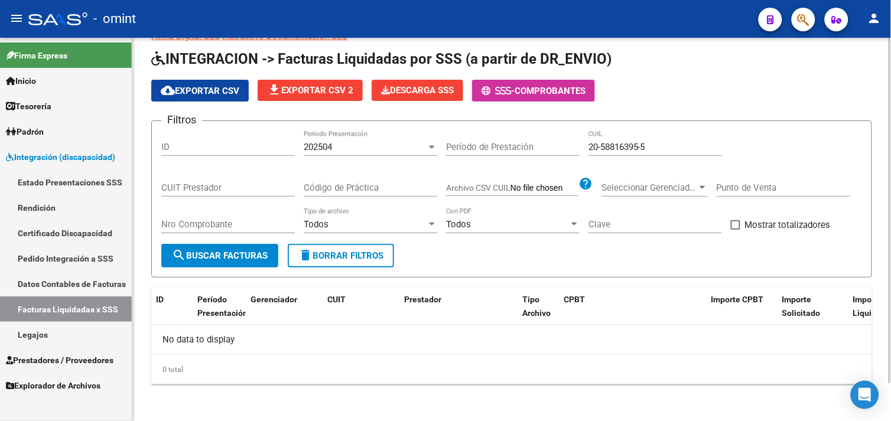
click at [356, 145] on div "202504" at bounding box center [365, 147] width 123 height 11
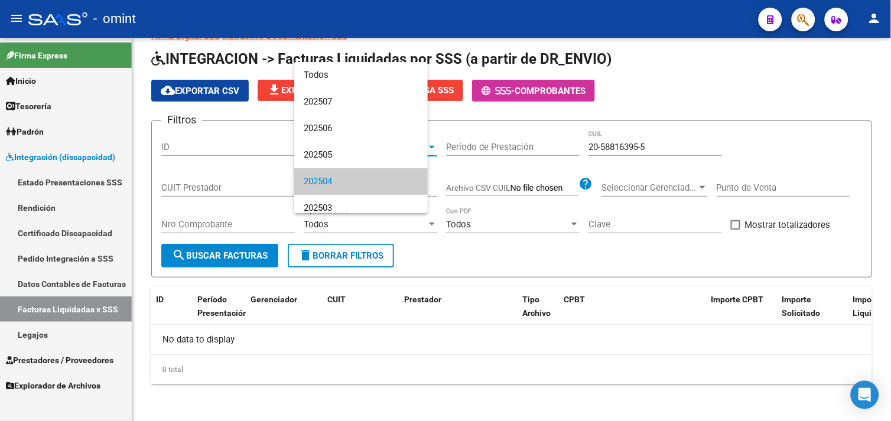
scroll to position [34, 0]
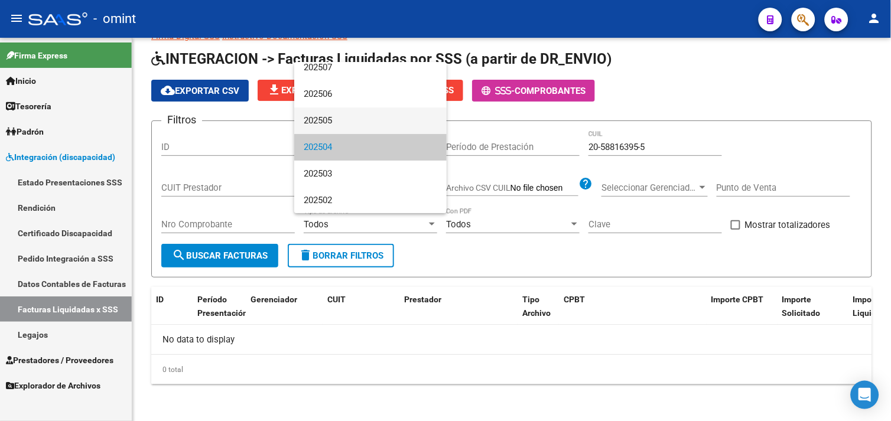
click at [332, 119] on span "202505" at bounding box center [371, 121] width 134 height 27
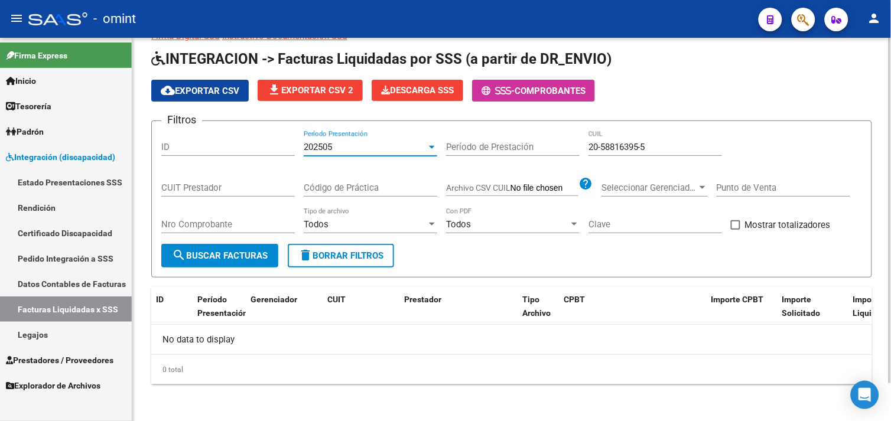
click at [246, 251] on span "search Buscar Facturas" at bounding box center [220, 256] width 96 height 11
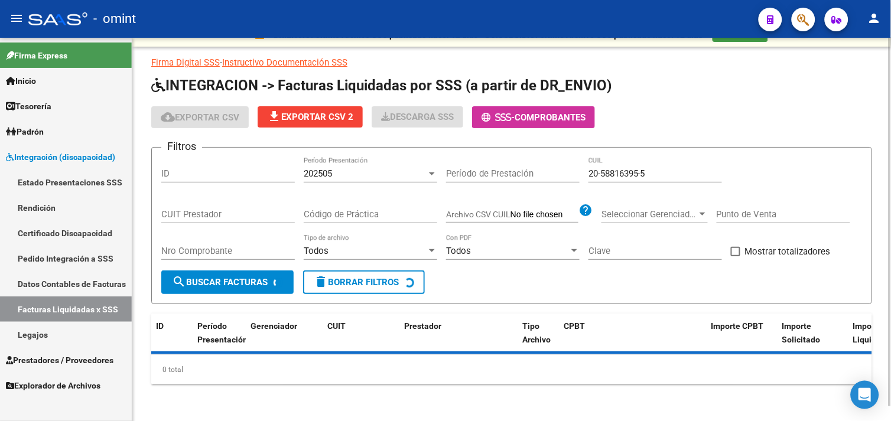
scroll to position [41, 0]
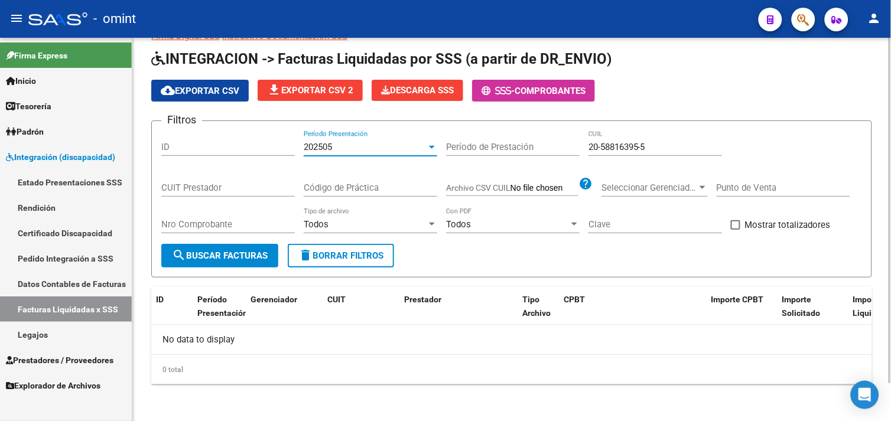
click at [338, 151] on div "202505" at bounding box center [365, 147] width 123 height 11
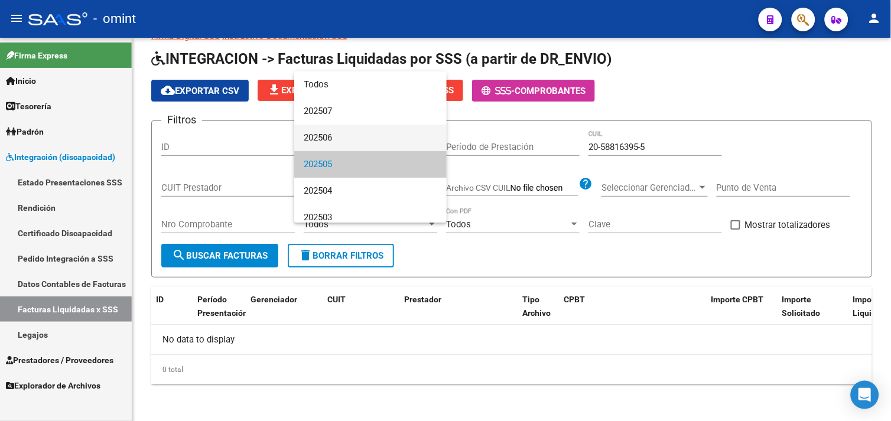
scroll to position [18, 0]
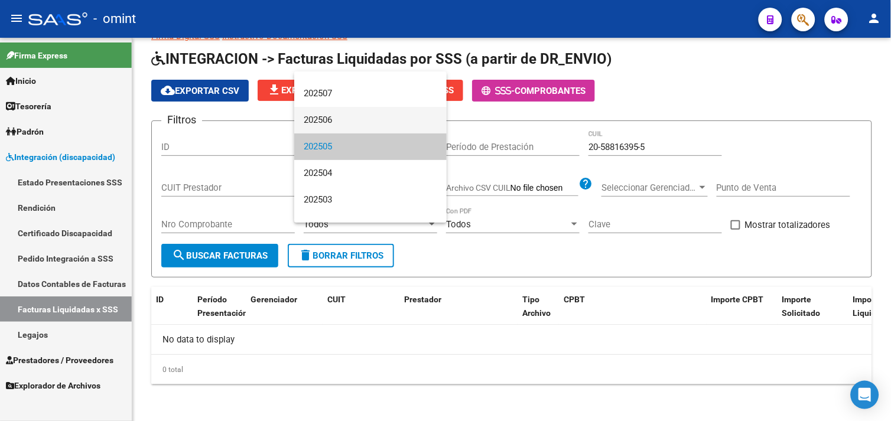
click at [333, 126] on span "202506" at bounding box center [371, 120] width 134 height 27
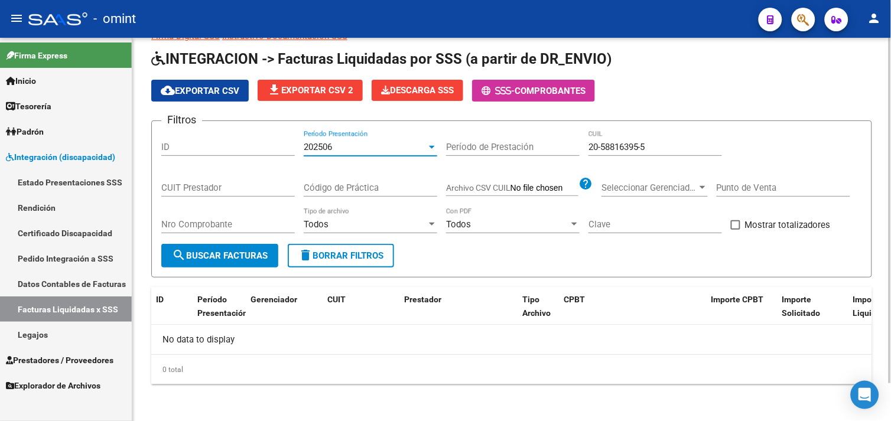
click at [233, 255] on span "search Buscar Facturas" at bounding box center [220, 256] width 96 height 11
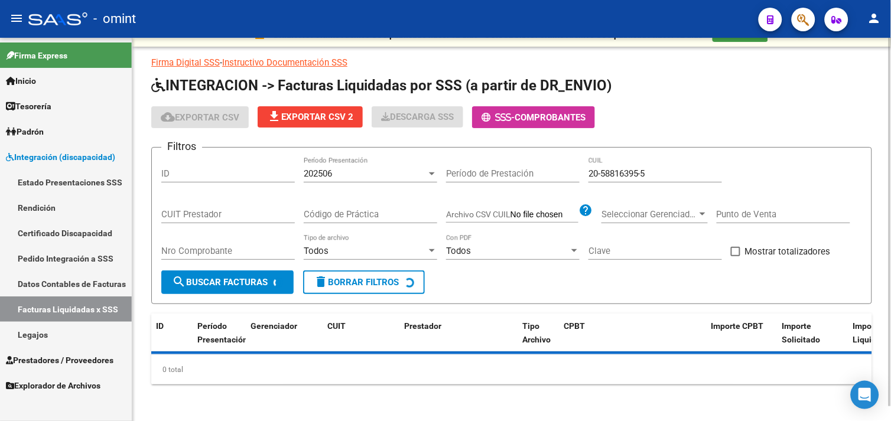
scroll to position [41, 0]
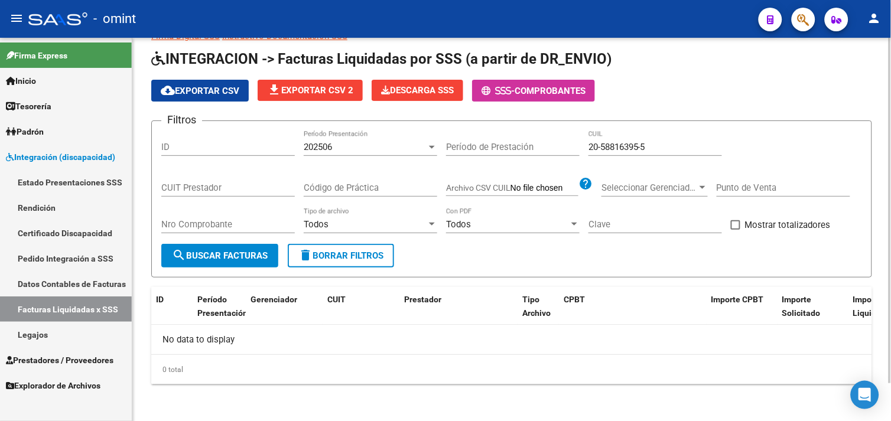
click at [332, 152] on span "202506" at bounding box center [318, 147] width 28 height 11
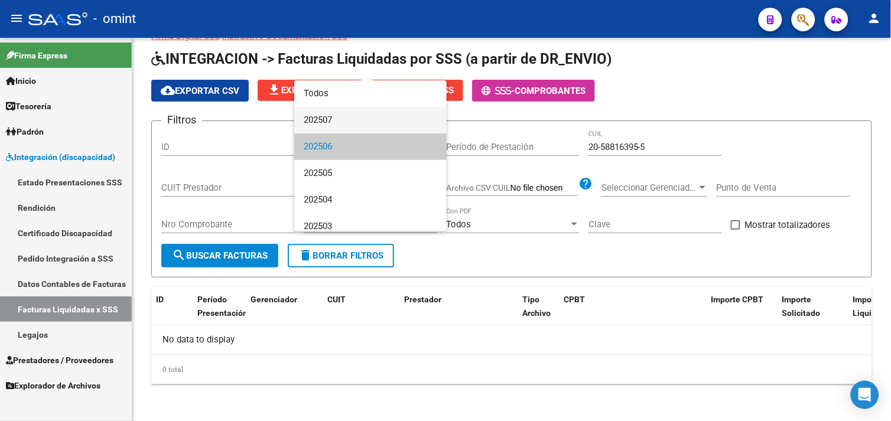
click at [334, 124] on span "202507" at bounding box center [371, 120] width 134 height 27
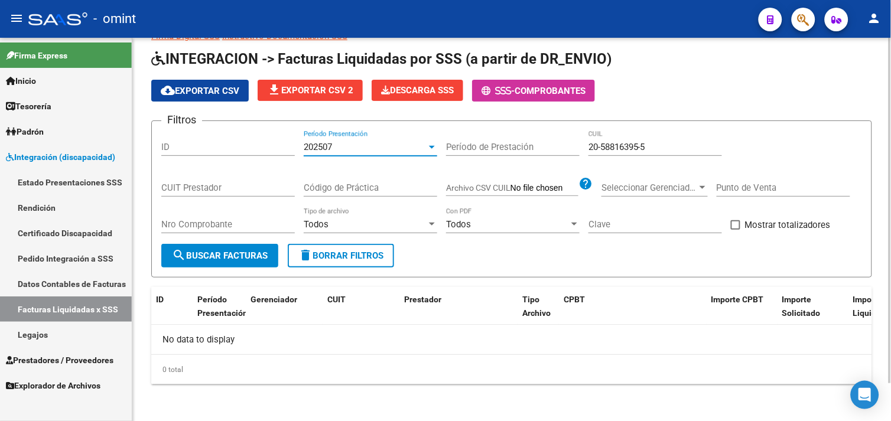
click at [246, 251] on span "search Buscar Facturas" at bounding box center [220, 256] width 96 height 11
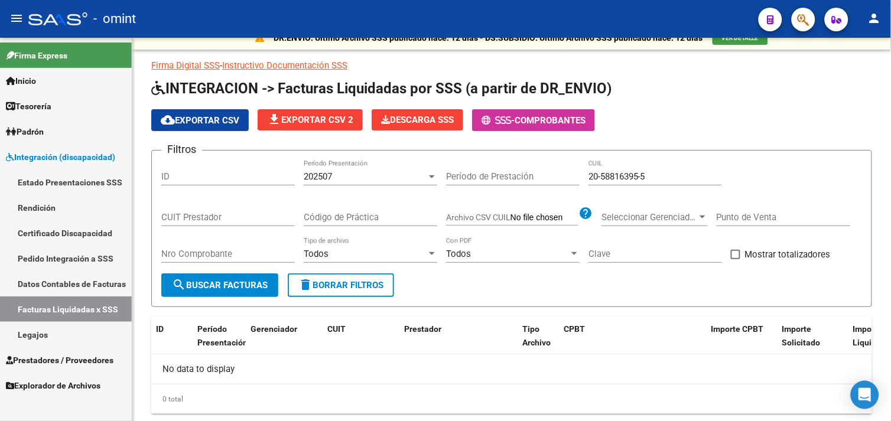
scroll to position [0, 0]
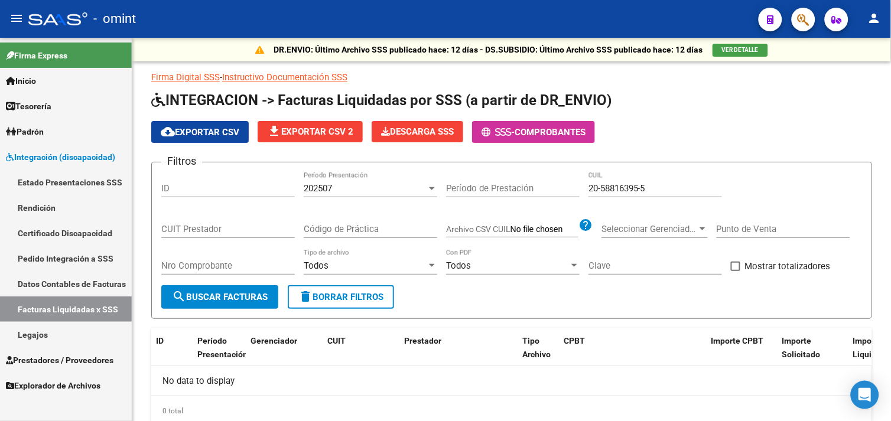
drag, startPoint x: 61, startPoint y: 361, endPoint x: 69, endPoint y: 358, distance: 8.8
click at [61, 361] on span "Prestadores / Proveedores" at bounding box center [60, 360] width 108 height 13
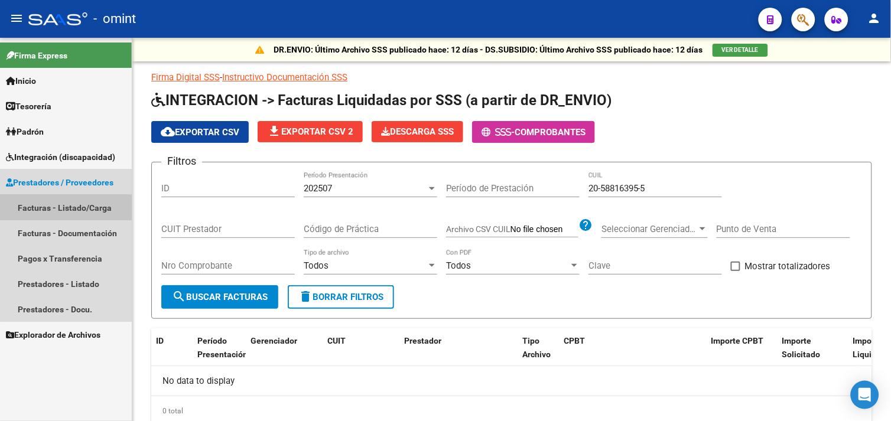
click at [74, 205] on link "Facturas - Listado/Carga" at bounding box center [66, 207] width 132 height 25
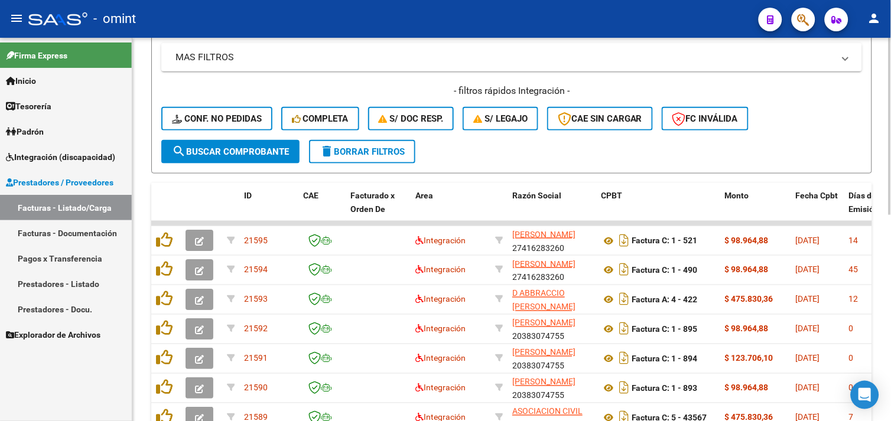
click at [345, 147] on span "delete Borrar Filtros" at bounding box center [362, 152] width 85 height 11
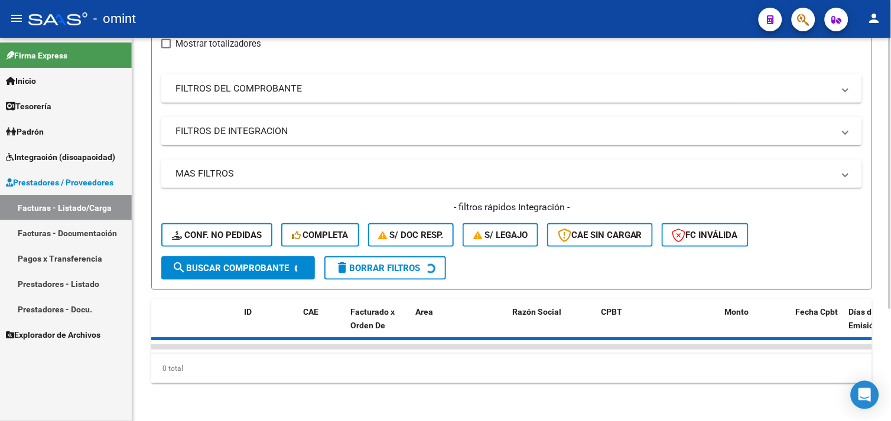
scroll to position [267, 0]
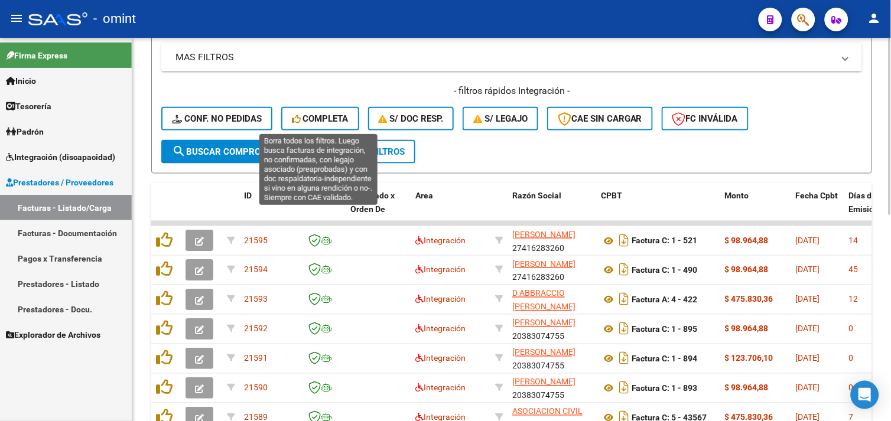
click at [328, 128] on button "Completa" at bounding box center [320, 119] width 78 height 24
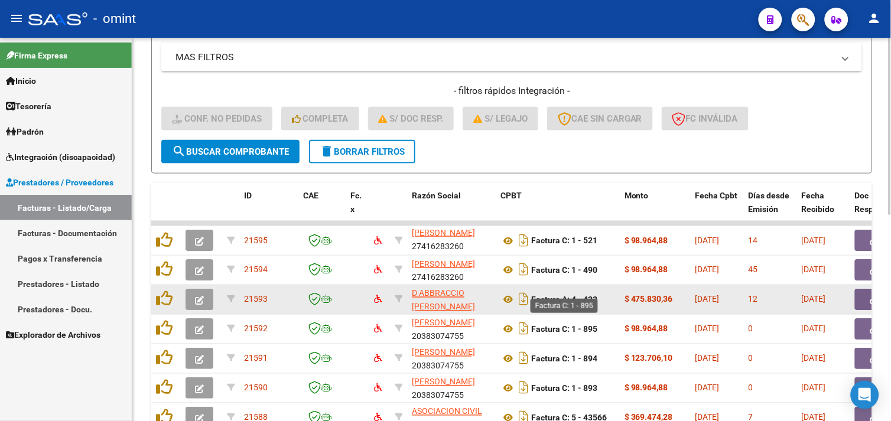
scroll to position [446, 0]
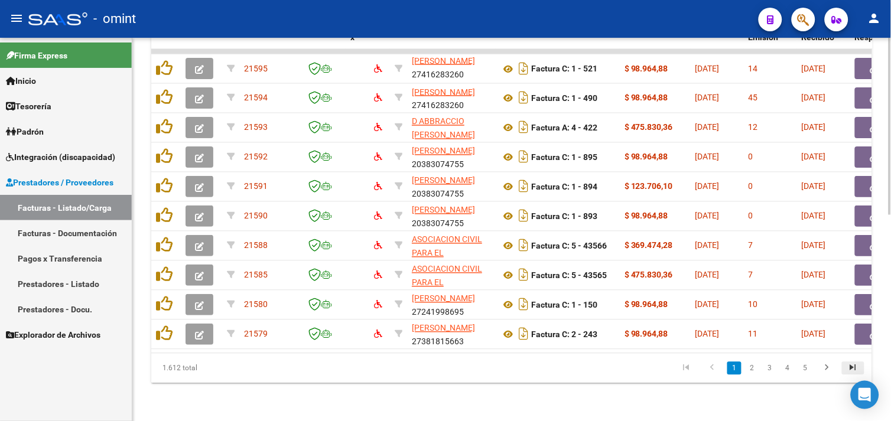
click at [856, 368] on icon "go to last page" at bounding box center [853, 370] width 15 height 14
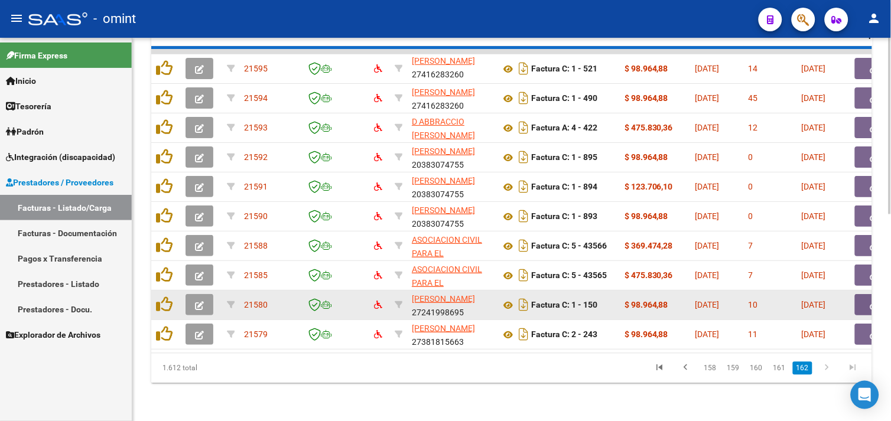
scroll to position [210, 0]
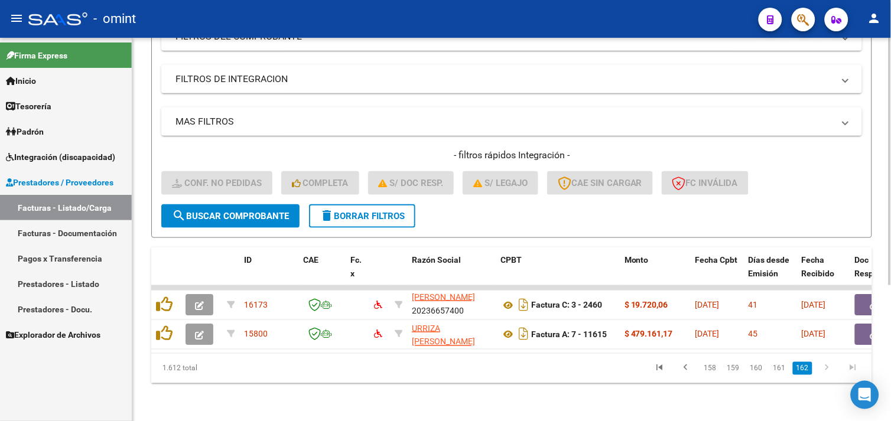
drag, startPoint x: 409, startPoint y: 343, endPoint x: 792, endPoint y: 361, distance: 383.5
click at [792, 361] on div "ID CAE Fc. x Razón Social CPBT Monto Fecha Cpbt Días desde Emisión Fecha Recibi…" at bounding box center [511, 316] width 721 height 136
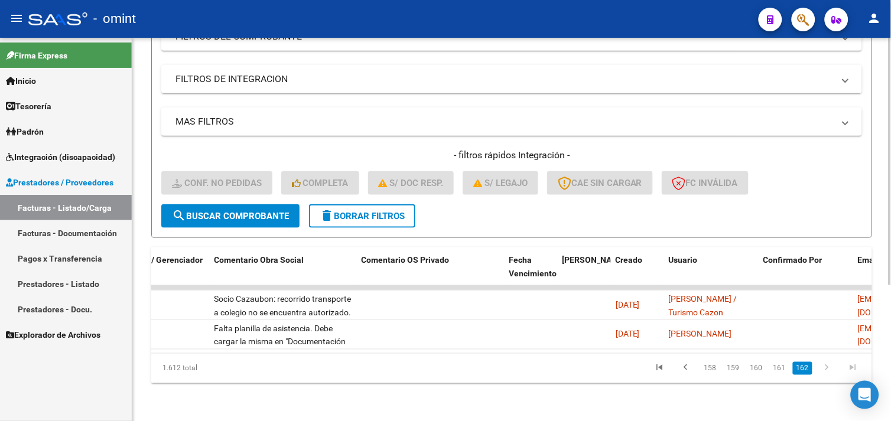
scroll to position [0, 1086]
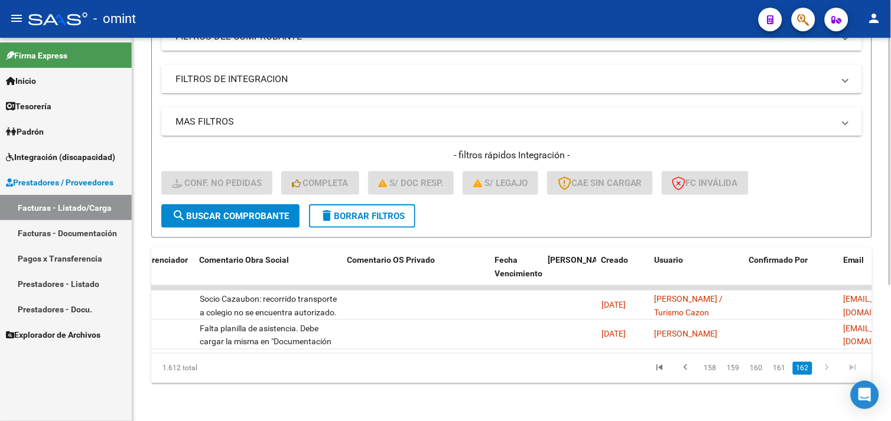
click at [562, 385] on div "Video tutorial PRESTADORES -> Listado de CPBTs Emitidos por Prestadores / Prove…" at bounding box center [511, 129] width 759 height 586
click at [785, 371] on link "161" at bounding box center [780, 368] width 20 height 13
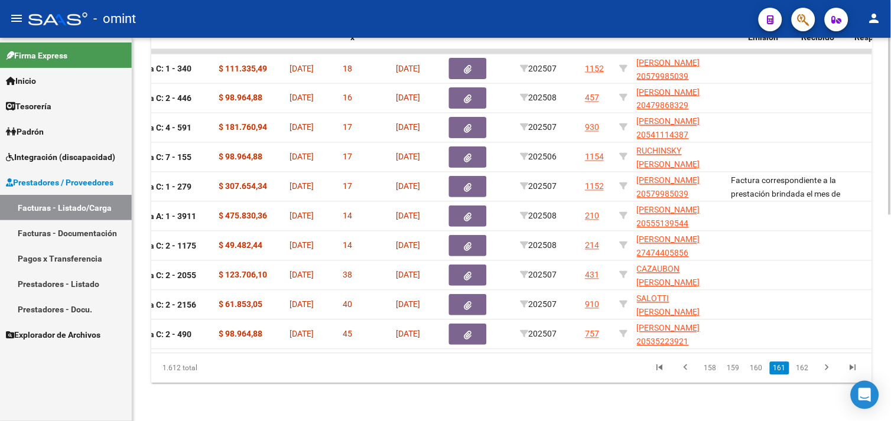
scroll to position [0, 0]
